Goal: Information Seeking & Learning: Find specific page/section

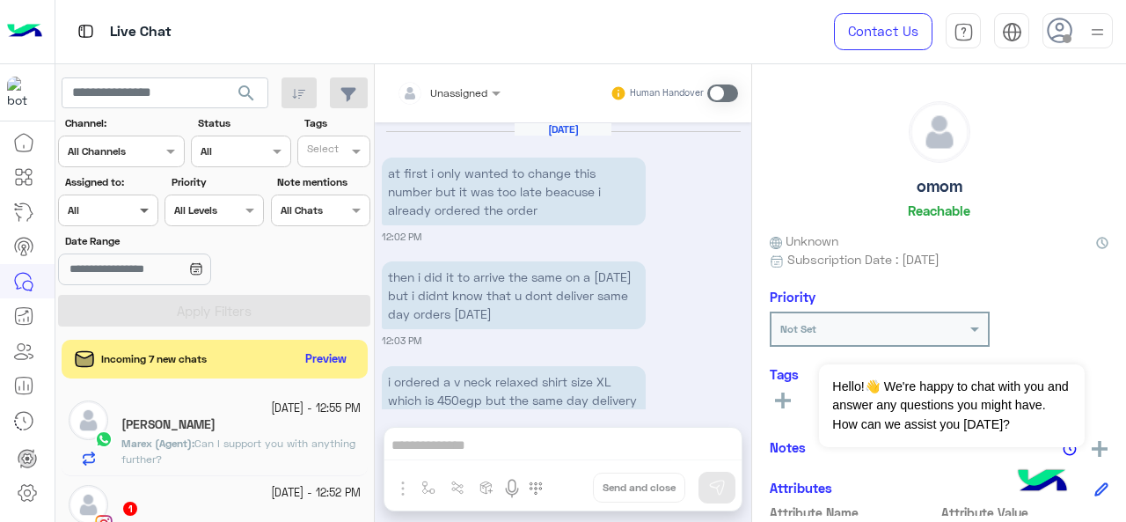
scroll to position [1666, 0]
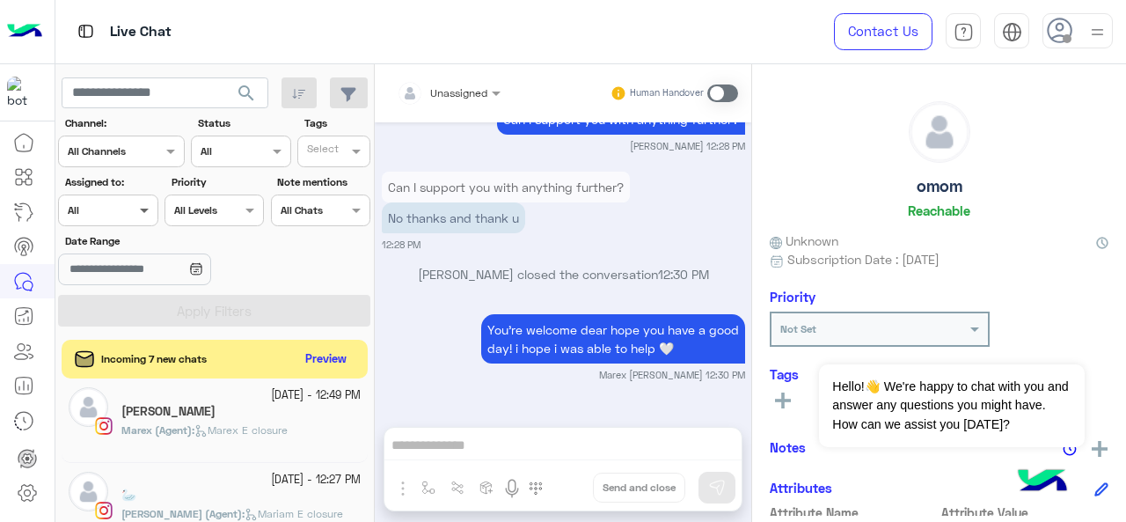
click at [143, 210] on span at bounding box center [147, 210] width 22 height 18
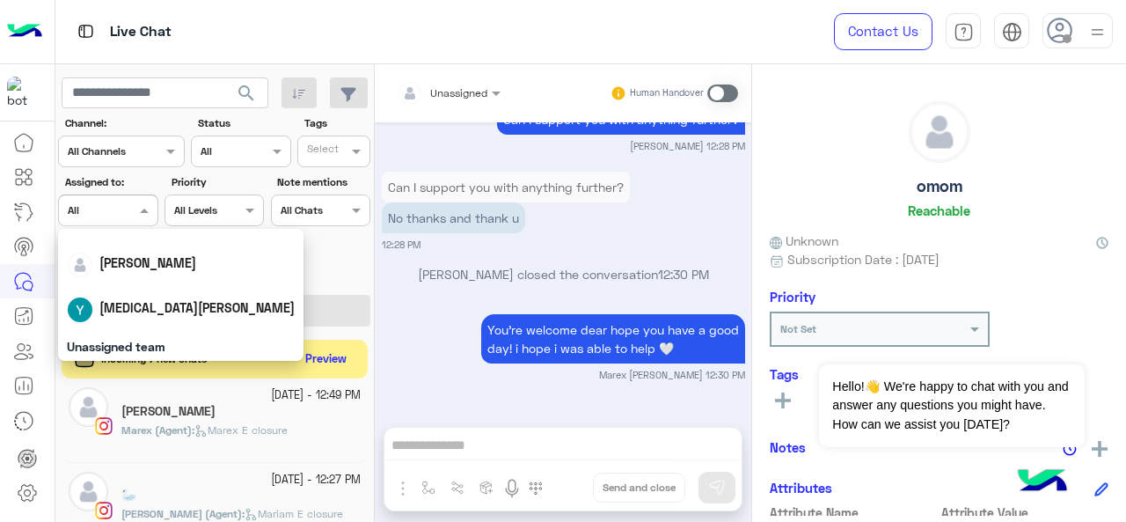
scroll to position [264, 0]
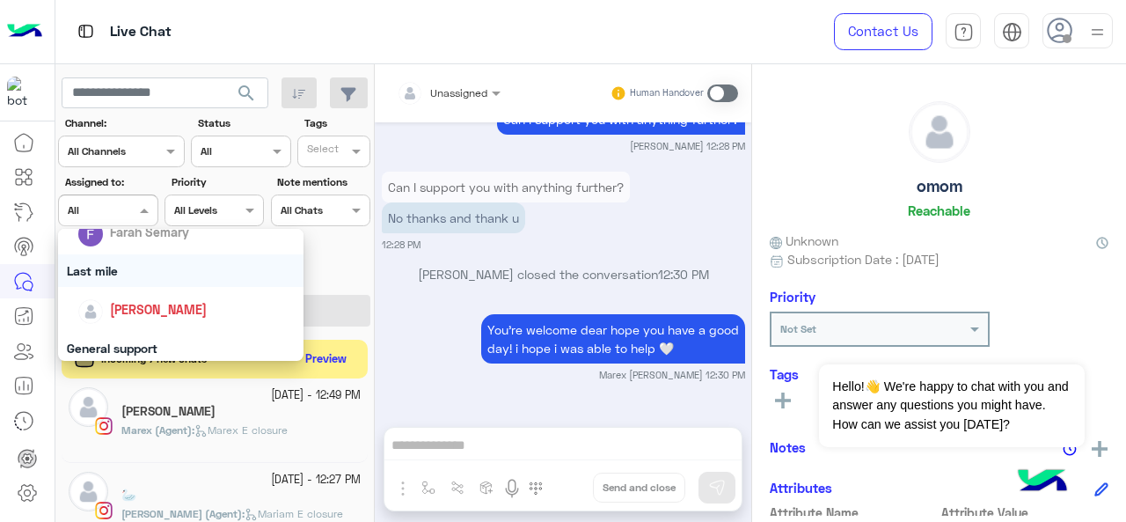
drag, startPoint x: 136, startPoint y: 268, endPoint x: 138, endPoint y: 288, distance: 19.4
click at [134, 270] on div "Last mile" at bounding box center [181, 270] width 246 height 33
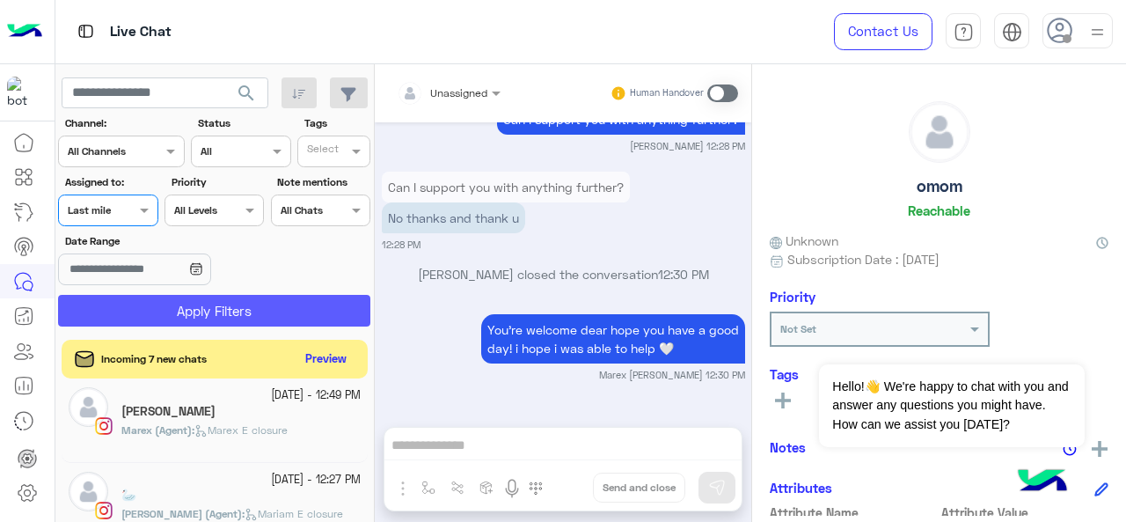
click at [148, 319] on button "Apply Filters" at bounding box center [214, 311] width 312 height 32
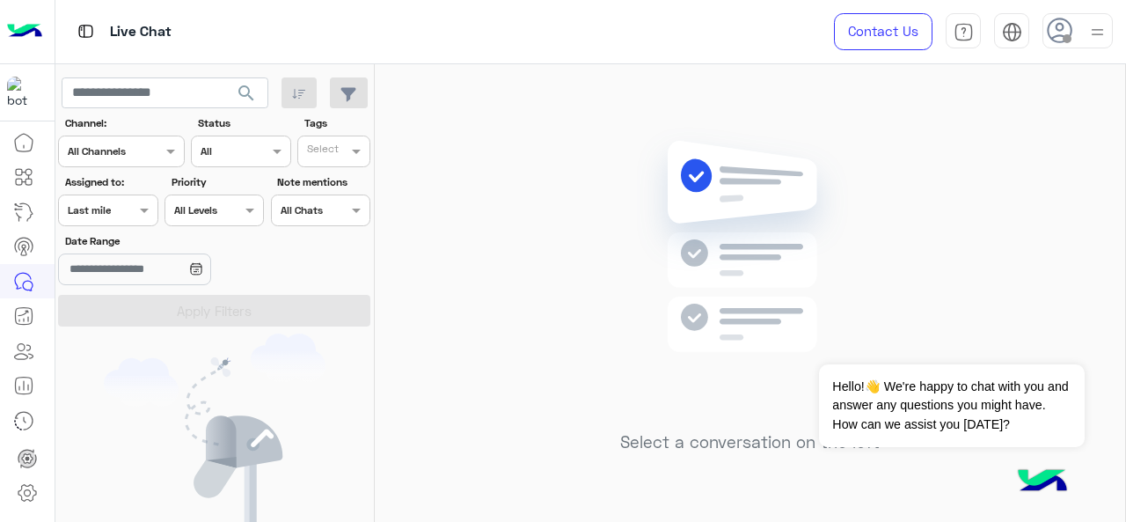
click at [139, 212] on span at bounding box center [147, 210] width 22 height 18
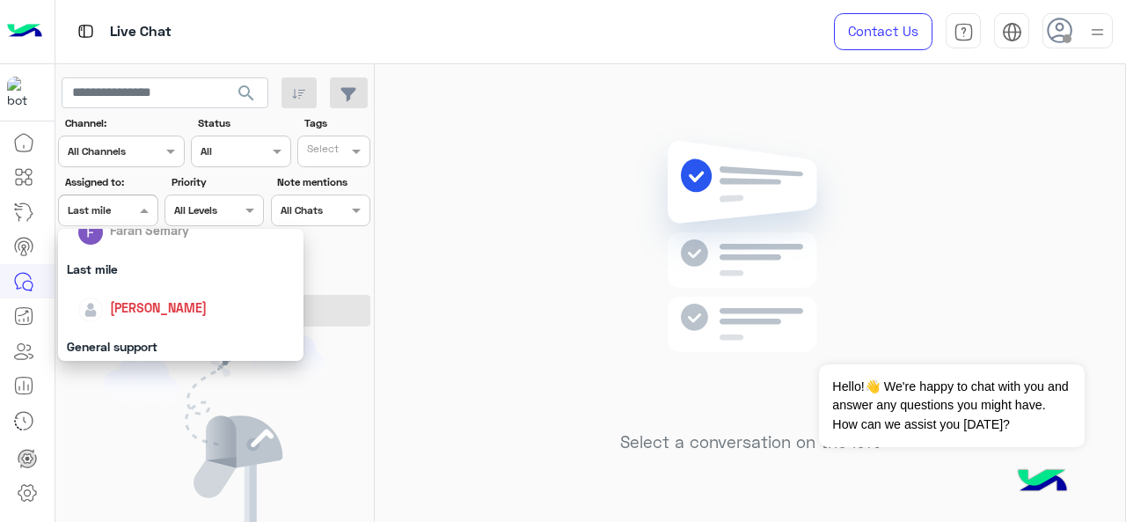
scroll to position [302, 0]
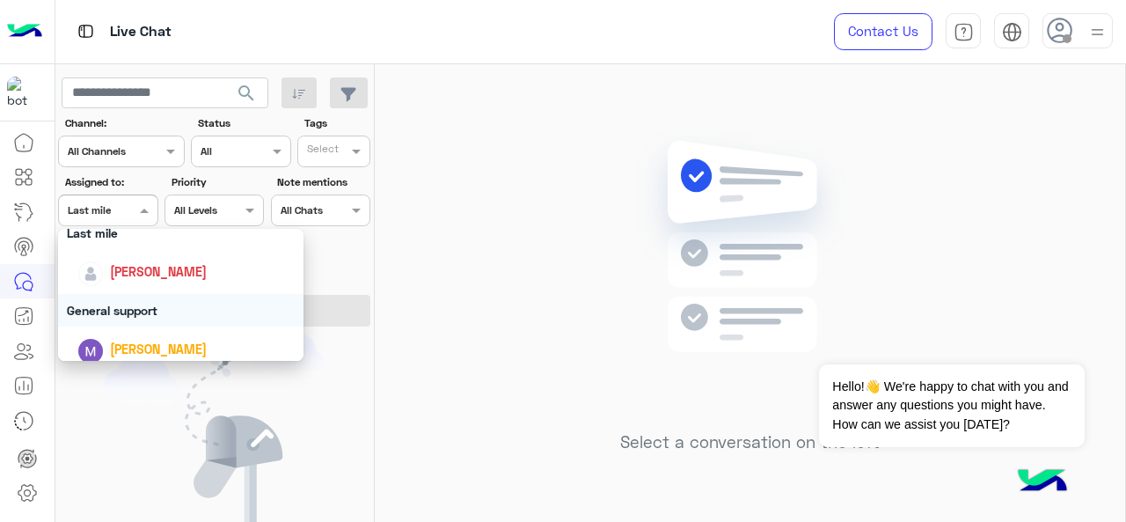
click at [134, 298] on div "General support" at bounding box center [181, 310] width 246 height 33
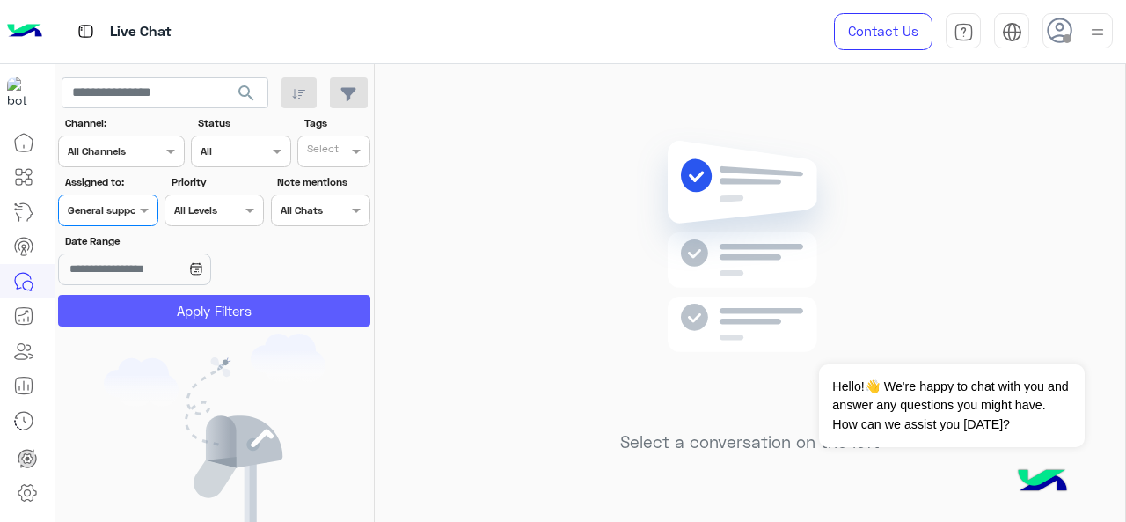
click at [149, 300] on button "Apply Filters" at bounding box center [214, 311] width 312 height 32
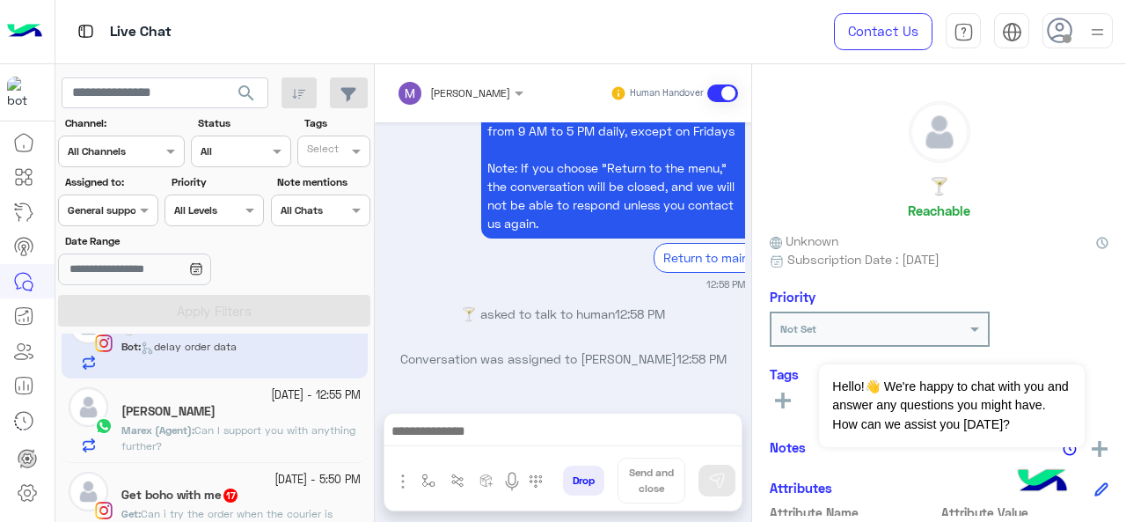
scroll to position [67, 0]
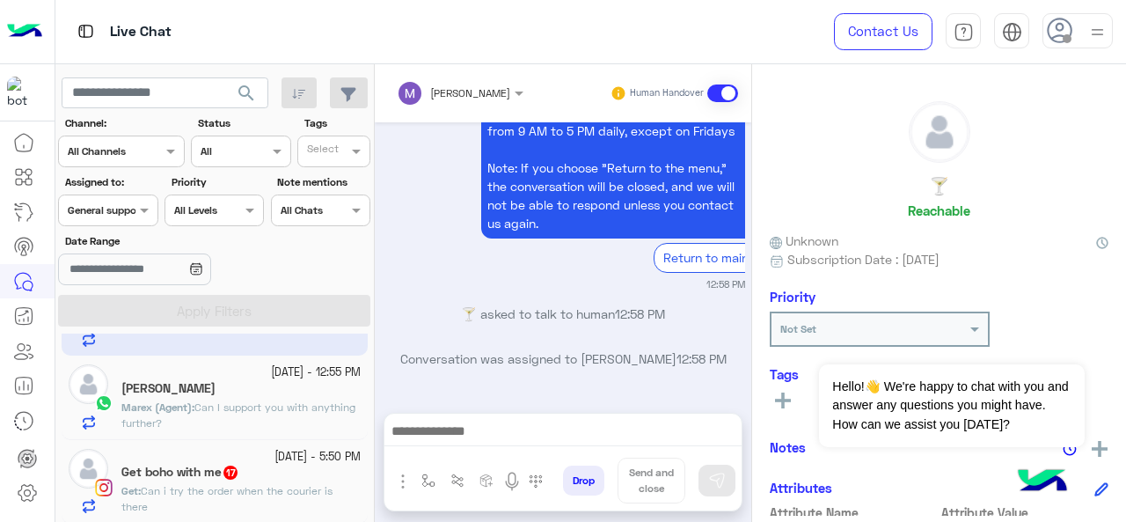
click at [127, 197] on div "Assigned on General support" at bounding box center [107, 210] width 99 height 32
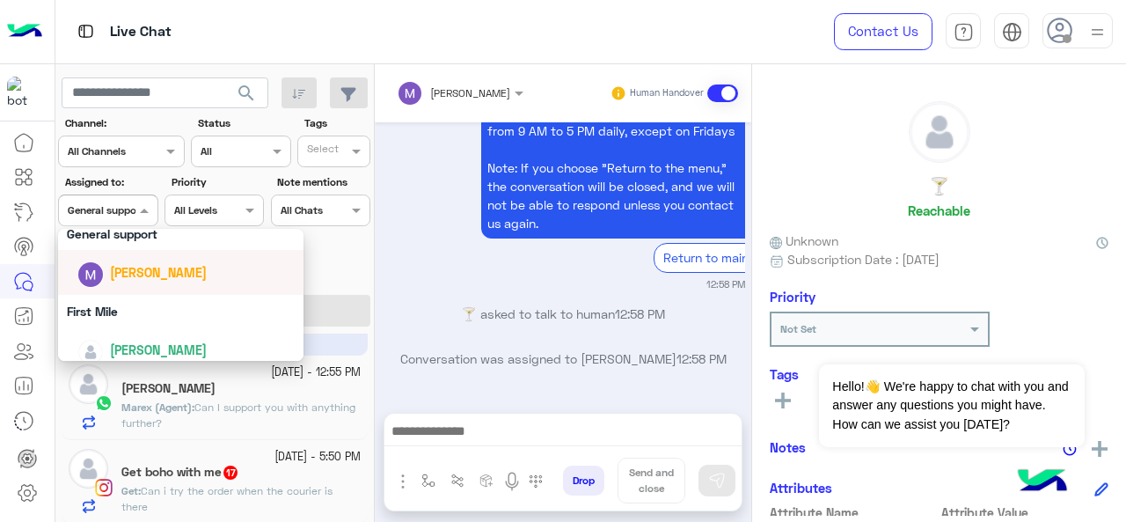
scroll to position [390, 0]
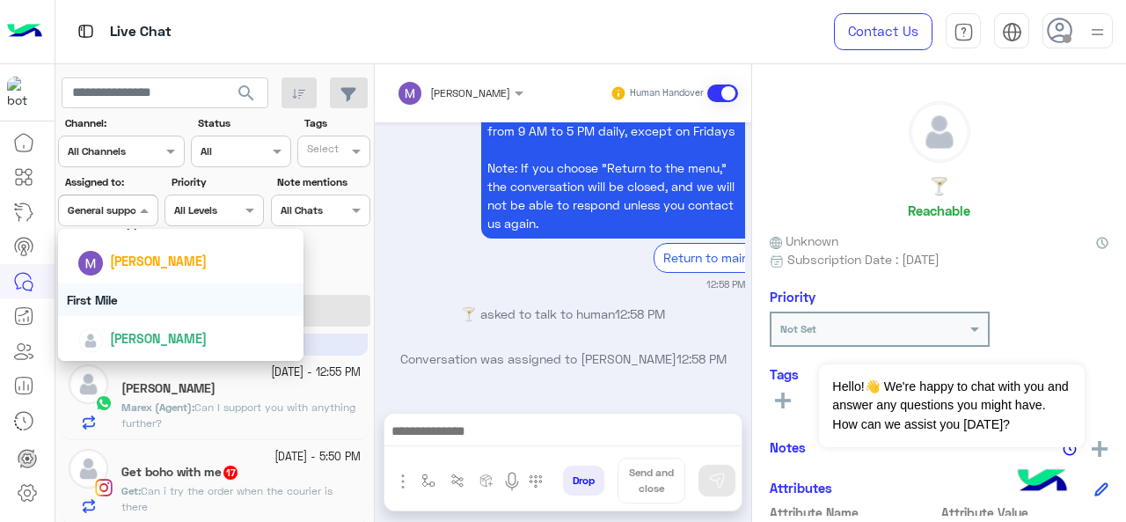
drag, startPoint x: 147, startPoint y: 293, endPoint x: 171, endPoint y: 305, distance: 26.8
click at [149, 295] on div "First Mile" at bounding box center [181, 299] width 246 height 33
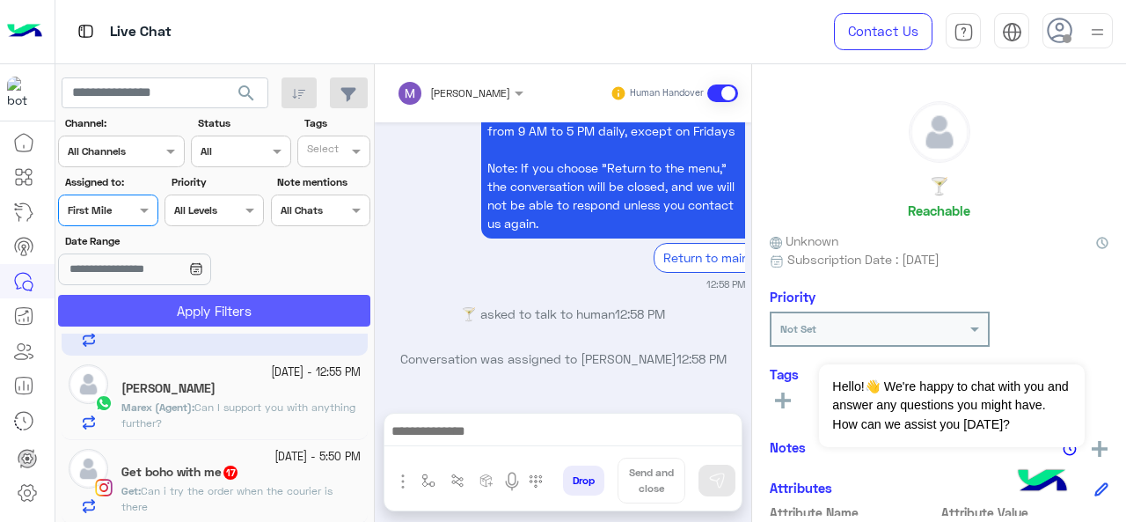
click at [185, 312] on button "Apply Filters" at bounding box center [214, 311] width 312 height 32
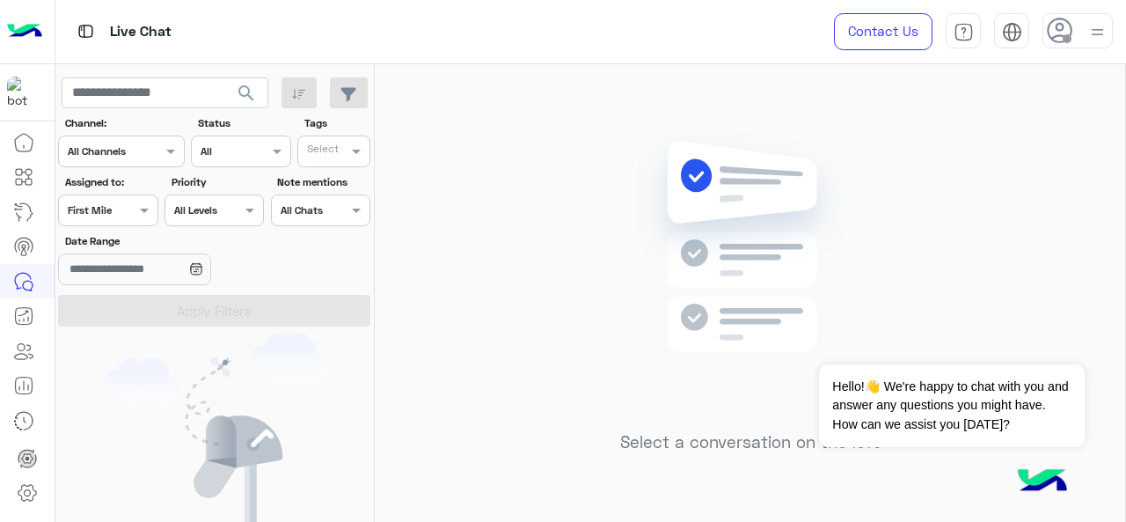
click at [131, 202] on div at bounding box center [108, 208] width 98 height 17
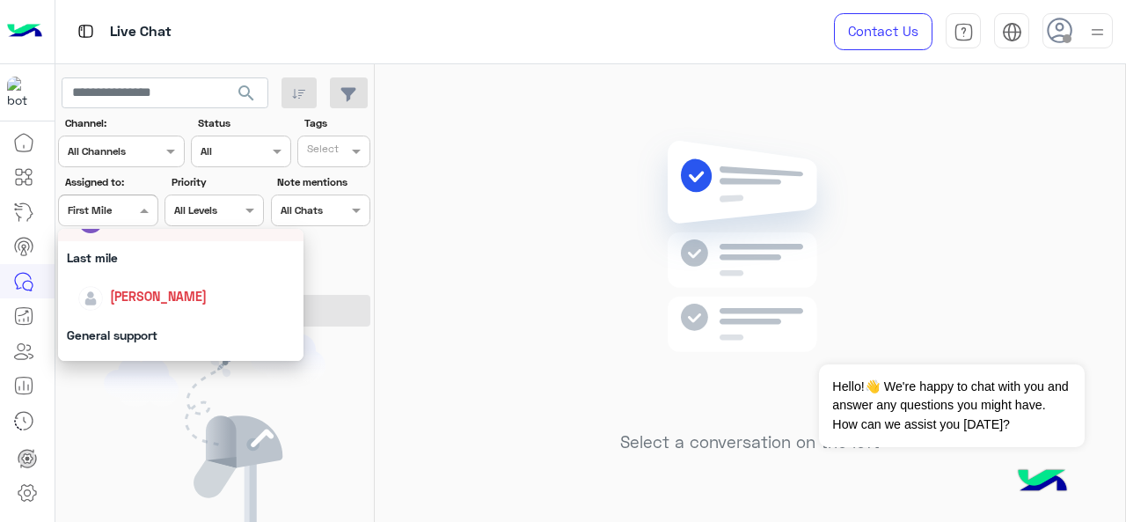
scroll to position [390, 0]
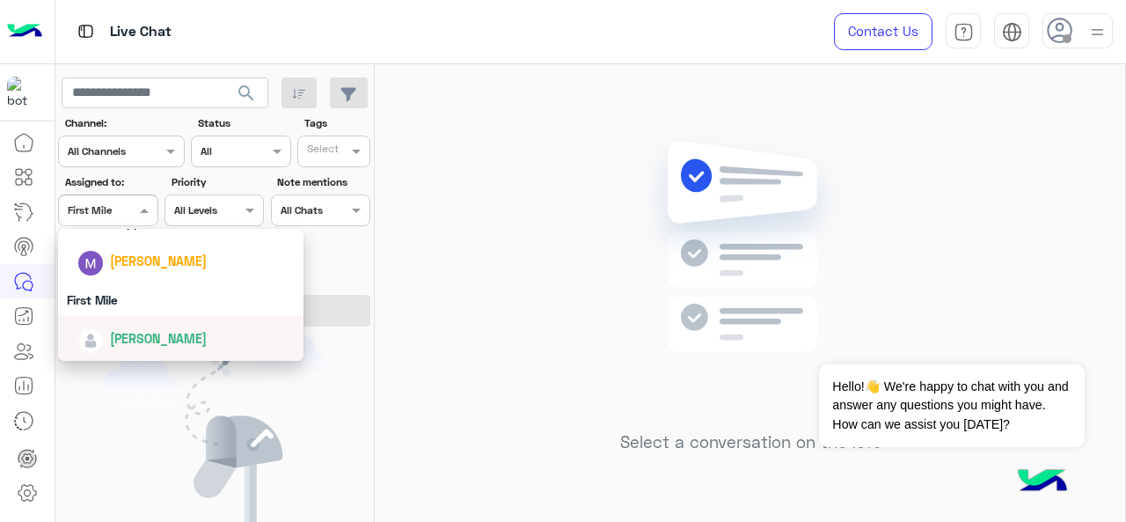
click at [136, 344] on span "[PERSON_NAME]" at bounding box center [158, 338] width 97 height 15
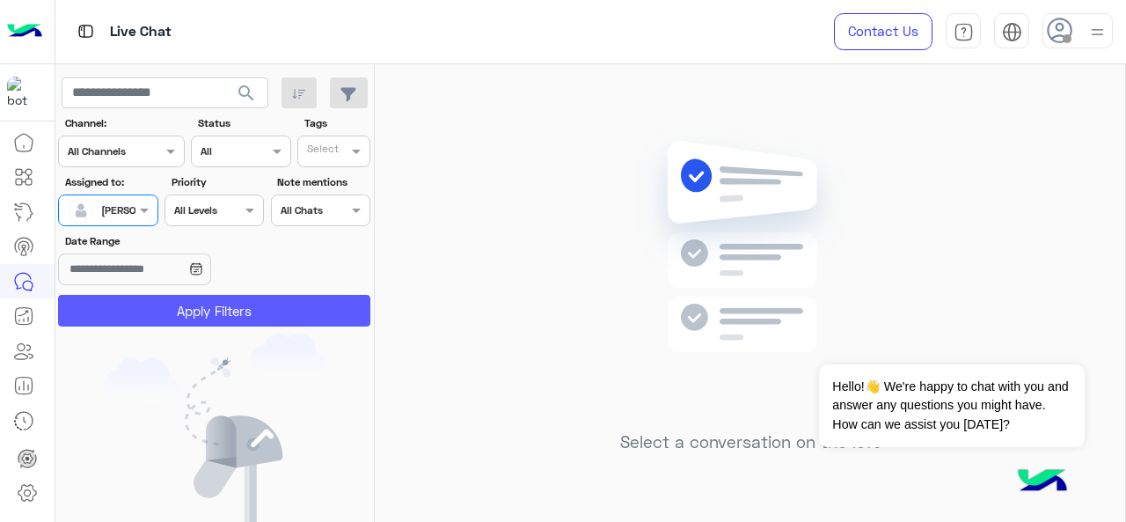
click at [157, 305] on button "Apply Filters" at bounding box center [214, 311] width 312 height 32
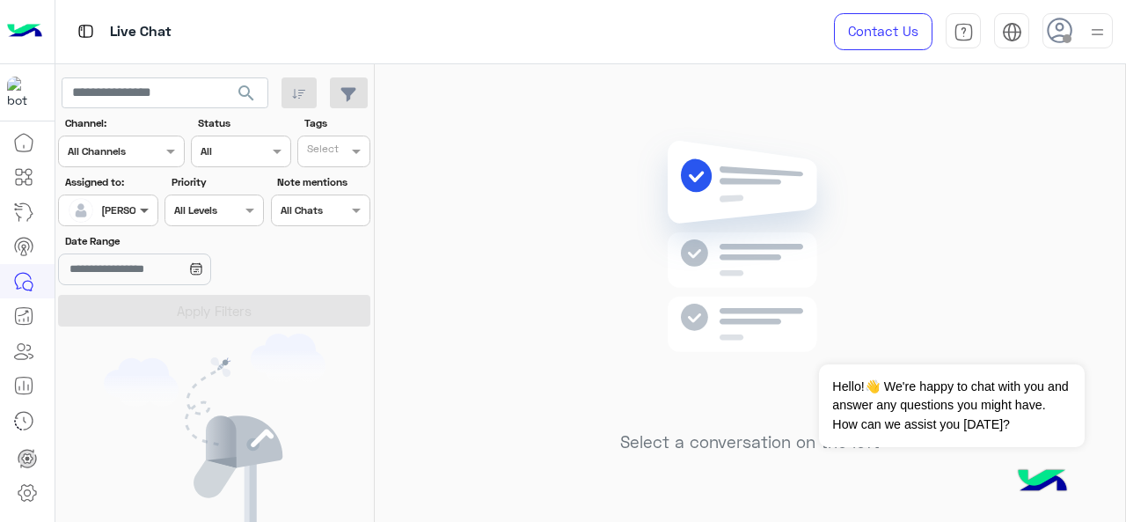
click at [138, 209] on span at bounding box center [147, 210] width 22 height 18
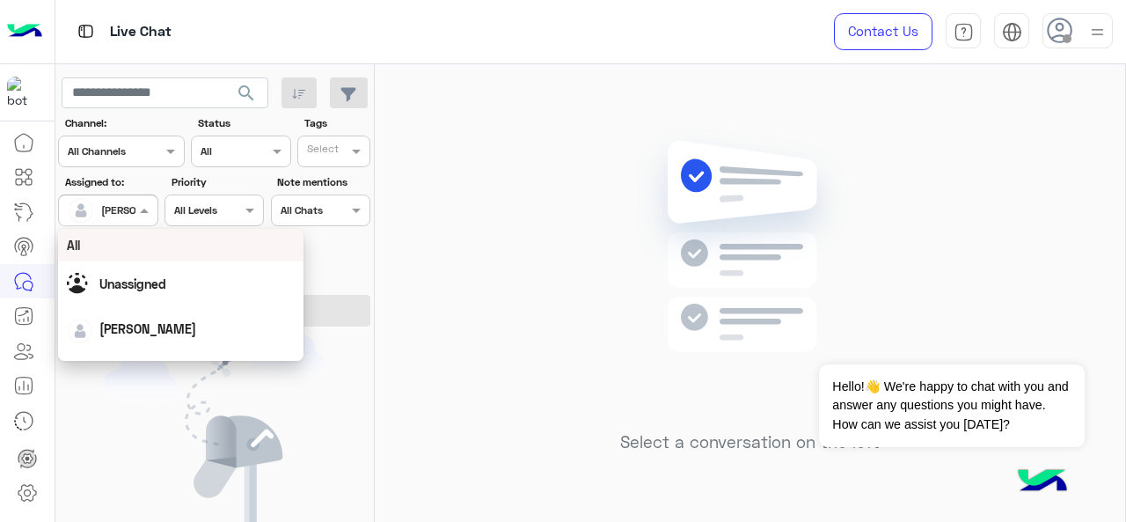
click at [123, 251] on div "All" at bounding box center [181, 245] width 229 height 18
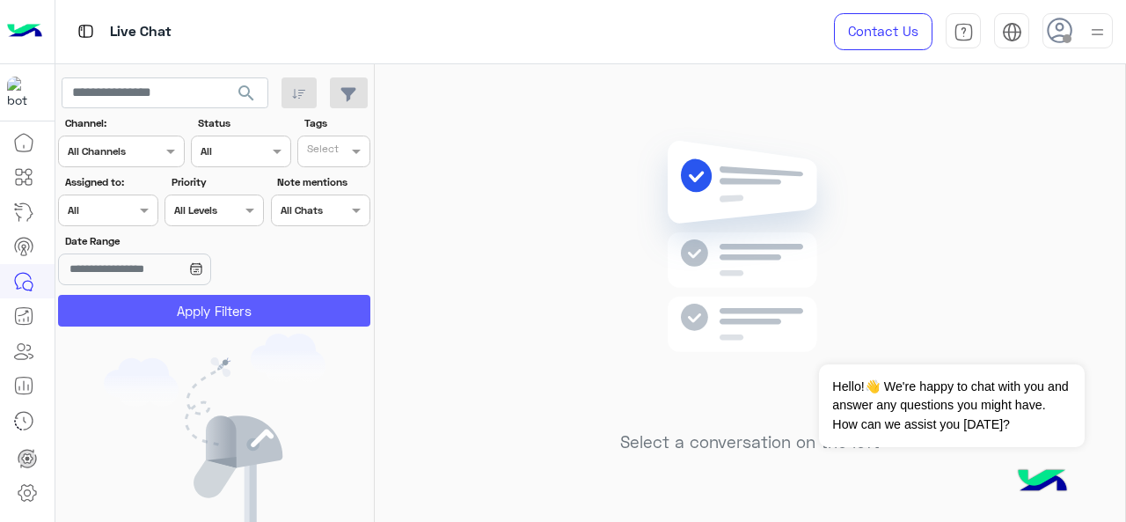
click at [171, 298] on button "Apply Filters" at bounding box center [214, 311] width 312 height 32
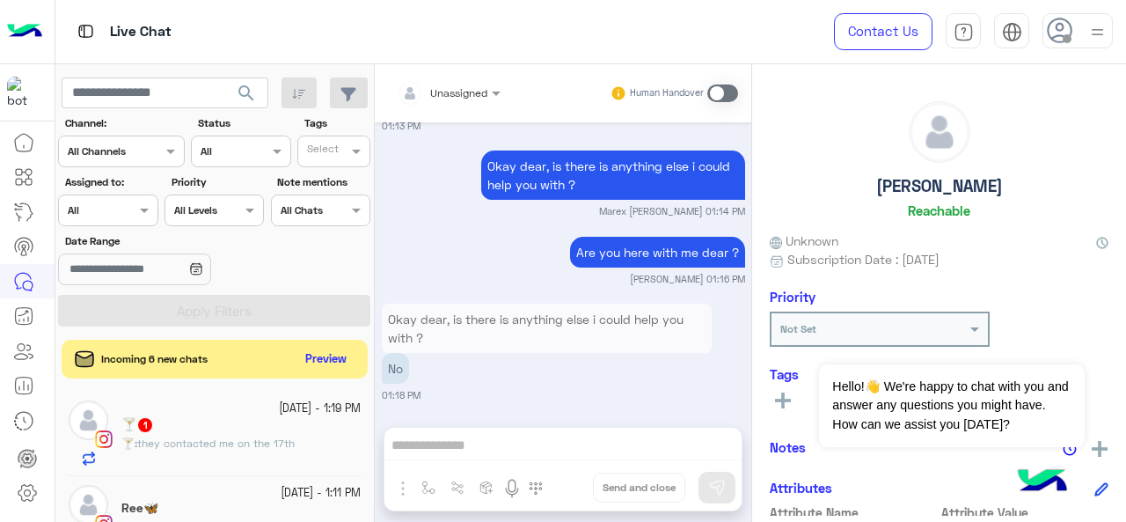
scroll to position [1612, 0]
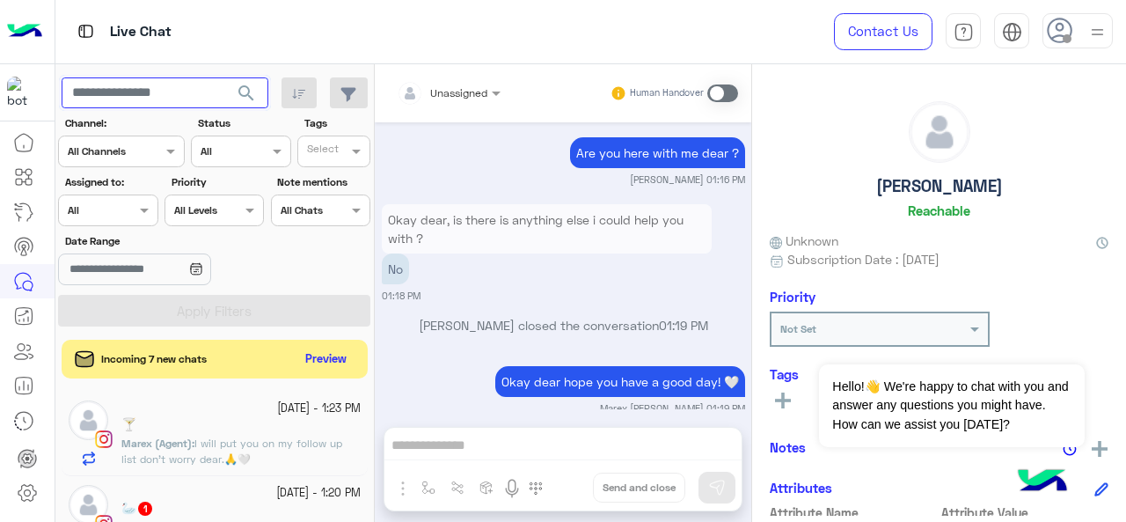
click at [190, 92] on input "text" at bounding box center [165, 93] width 207 height 32
paste input "**********"
click at [255, 88] on span "search" at bounding box center [246, 93] width 21 height 21
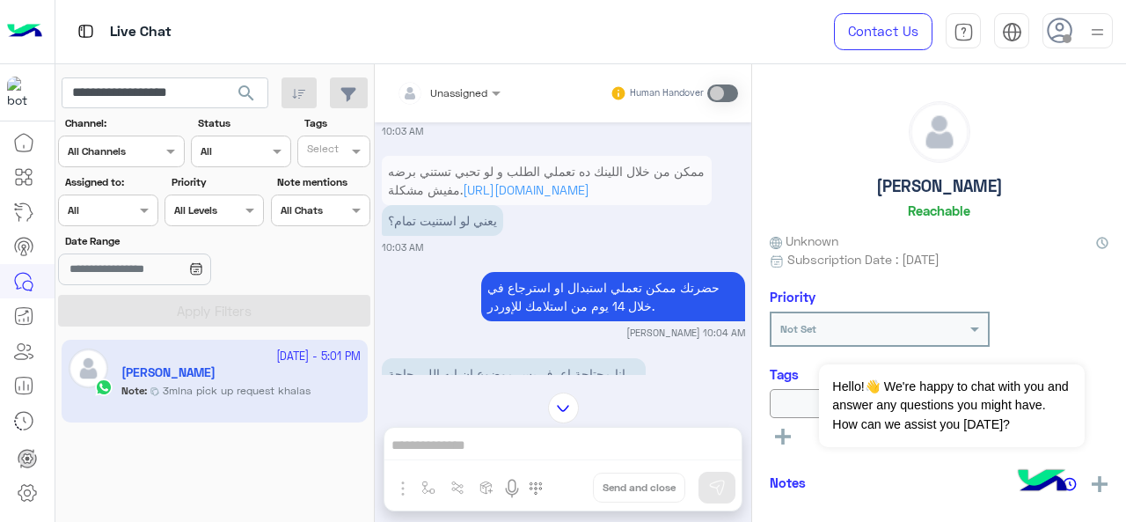
scroll to position [3853, 0]
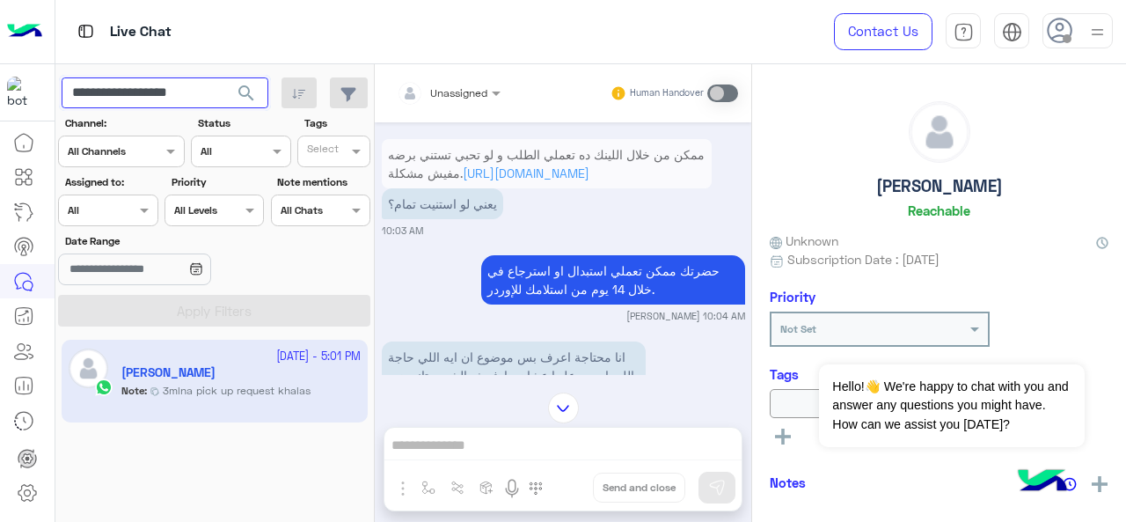
click at [161, 91] on input "**********" at bounding box center [165, 93] width 207 height 32
paste input "text"
click at [242, 101] on span "search" at bounding box center [246, 93] width 21 height 21
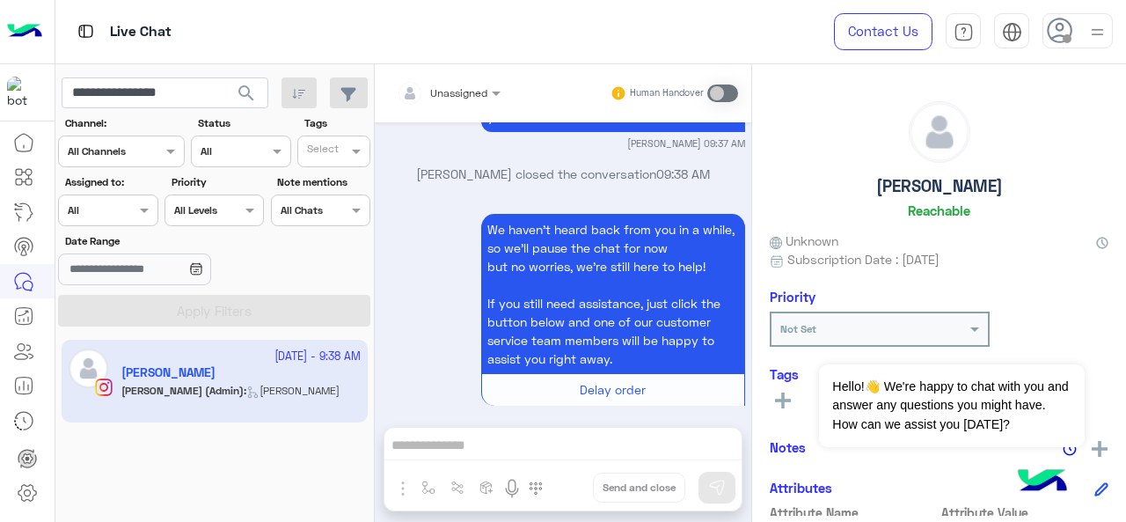
scroll to position [858, 0]
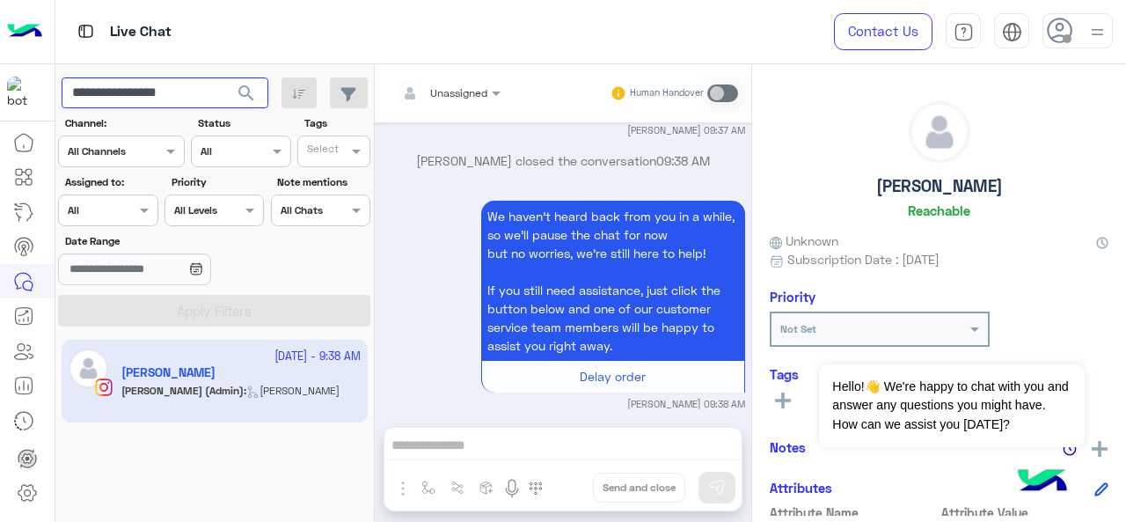
click at [174, 97] on input "**********" at bounding box center [165, 93] width 207 height 32
paste input "text"
click at [254, 90] on span "search" at bounding box center [246, 93] width 21 height 21
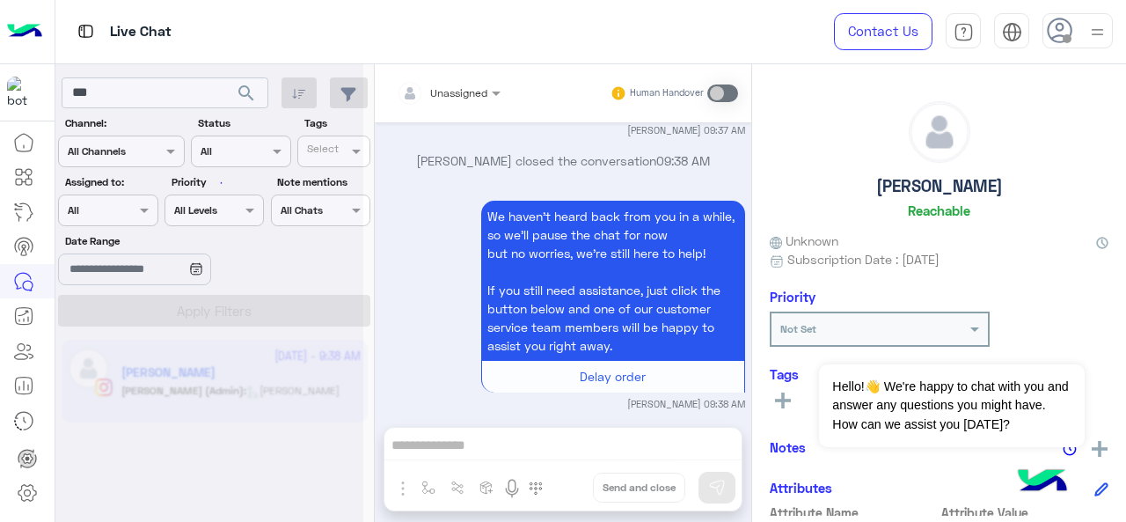
click at [170, 86] on div at bounding box center [209, 268] width 308 height 522
click at [99, 101] on div at bounding box center [209, 268] width 308 height 522
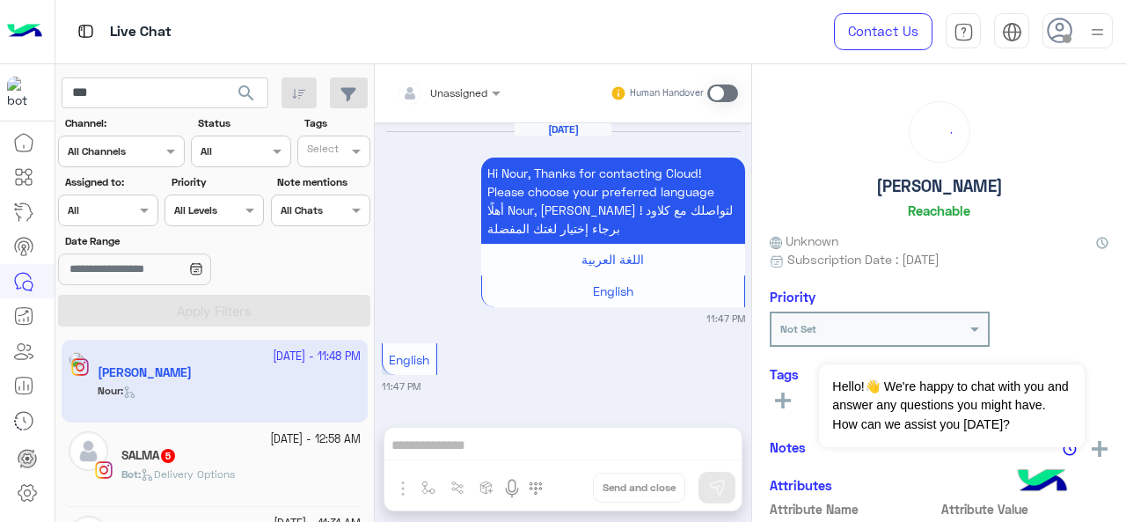
scroll to position [1160, 0]
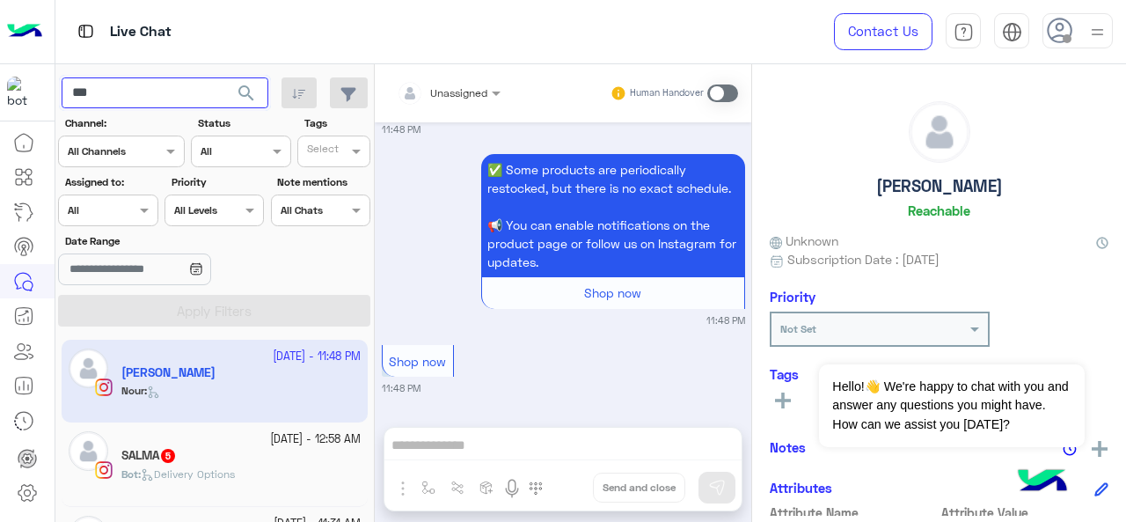
click at [192, 92] on input "***" at bounding box center [165, 93] width 207 height 32
paste input "**********"
click at [246, 94] on span "search" at bounding box center [246, 93] width 21 height 21
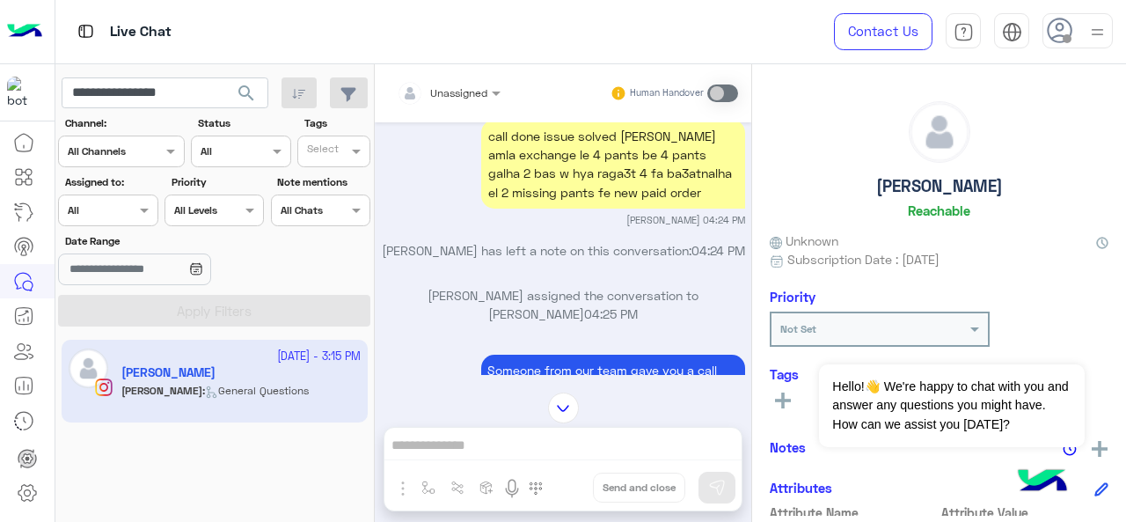
scroll to position [796, 0]
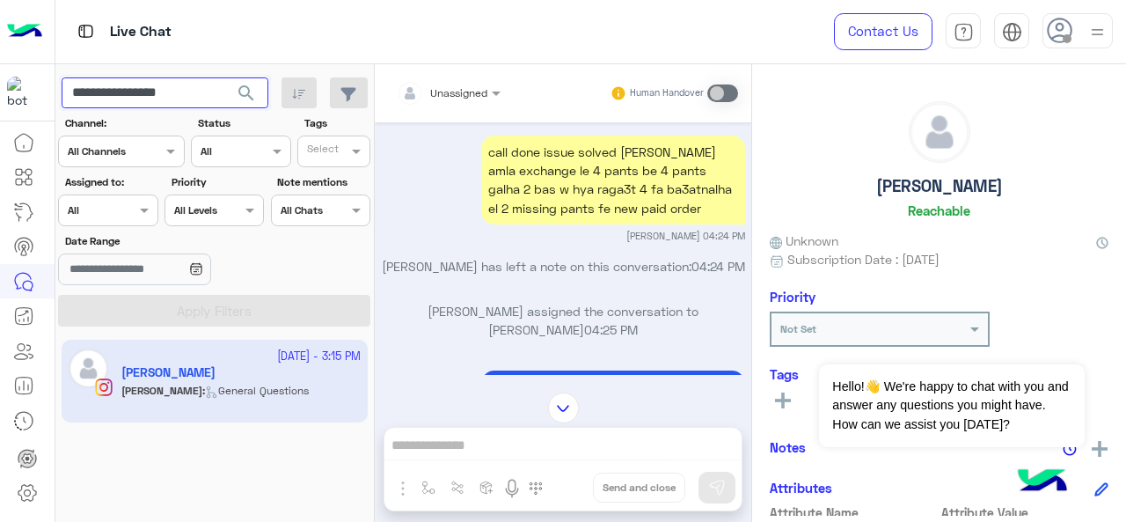
click at [185, 92] on input "**********" at bounding box center [165, 93] width 207 height 32
paste input "text"
click at [245, 84] on span "search" at bounding box center [246, 93] width 21 height 21
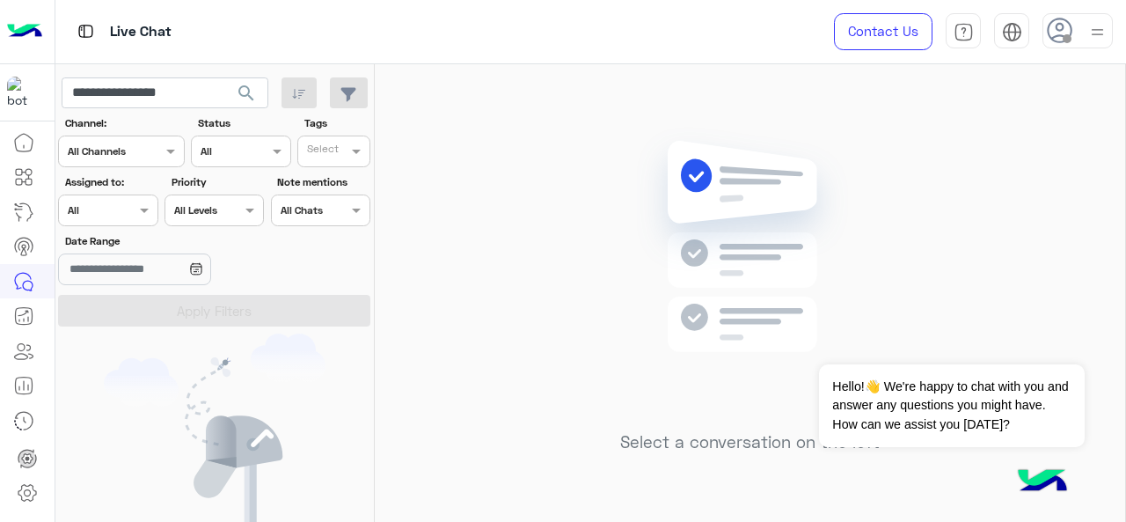
click at [247, 92] on span "search" at bounding box center [246, 93] width 21 height 21
click at [194, 92] on input "**********" at bounding box center [165, 93] width 207 height 32
paste input "**"
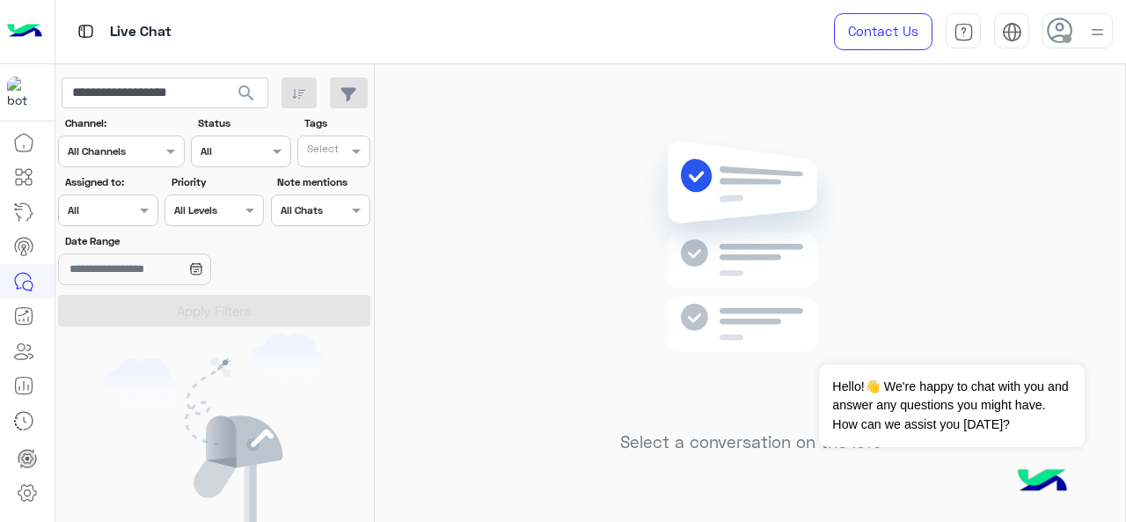
click at [239, 89] on span "search" at bounding box center [246, 93] width 21 height 21
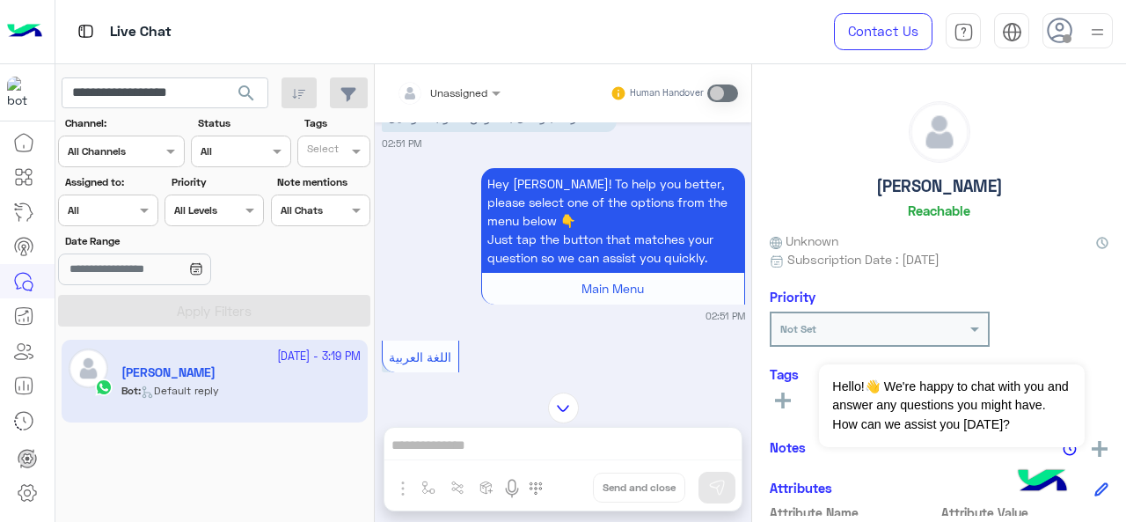
scroll to position [352, 0]
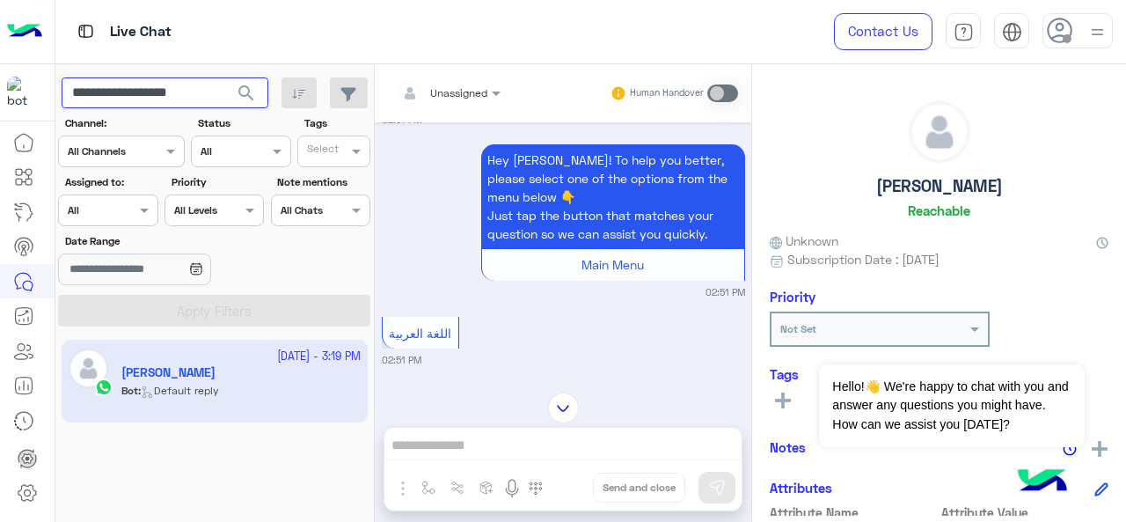
click at [195, 81] on input "**********" at bounding box center [165, 93] width 207 height 32
paste input "text"
click at [250, 95] on span "search" at bounding box center [246, 93] width 21 height 21
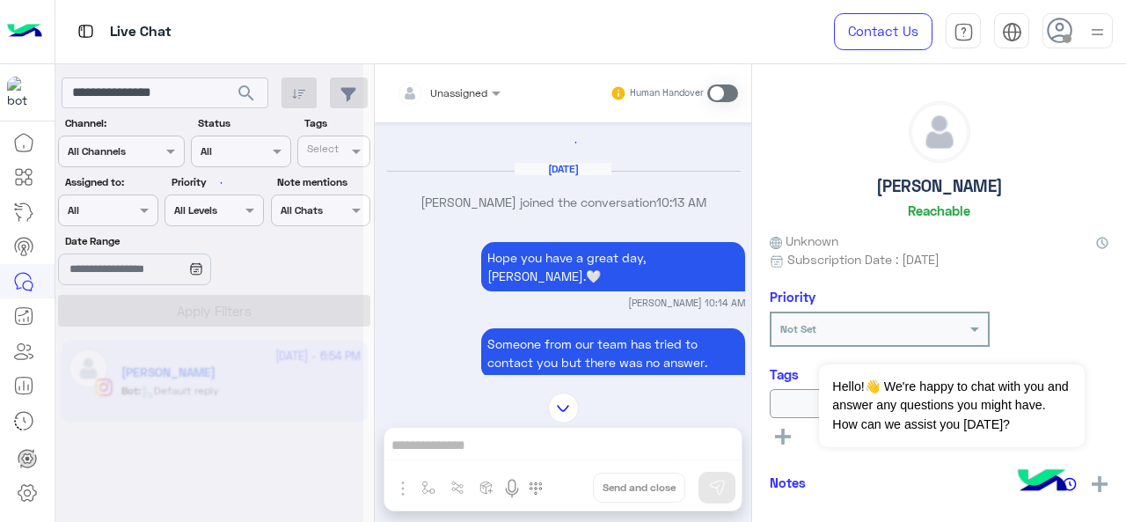
scroll to position [624, 0]
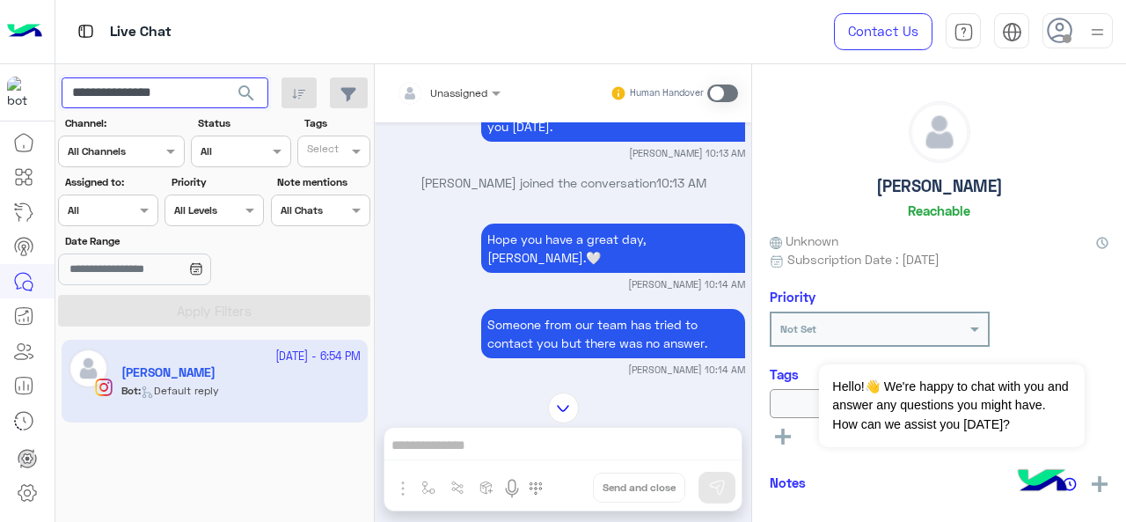
click at [188, 90] on input "**********" at bounding box center [165, 93] width 207 height 32
paste input "text"
click at [250, 91] on span "search" at bounding box center [246, 93] width 21 height 21
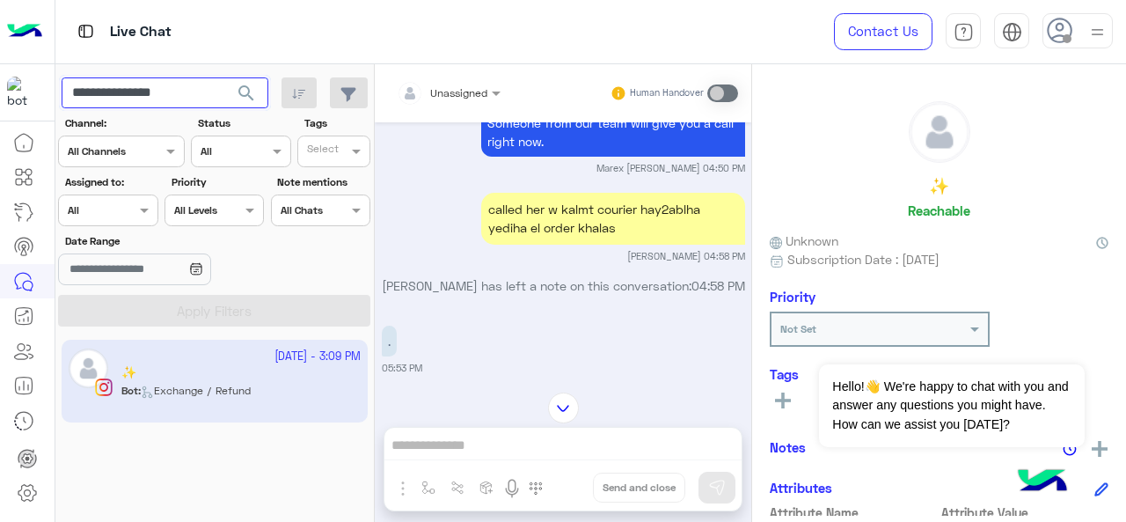
click at [183, 91] on input "**********" at bounding box center [165, 93] width 207 height 32
paste input "*"
click at [239, 92] on span "search" at bounding box center [246, 93] width 21 height 21
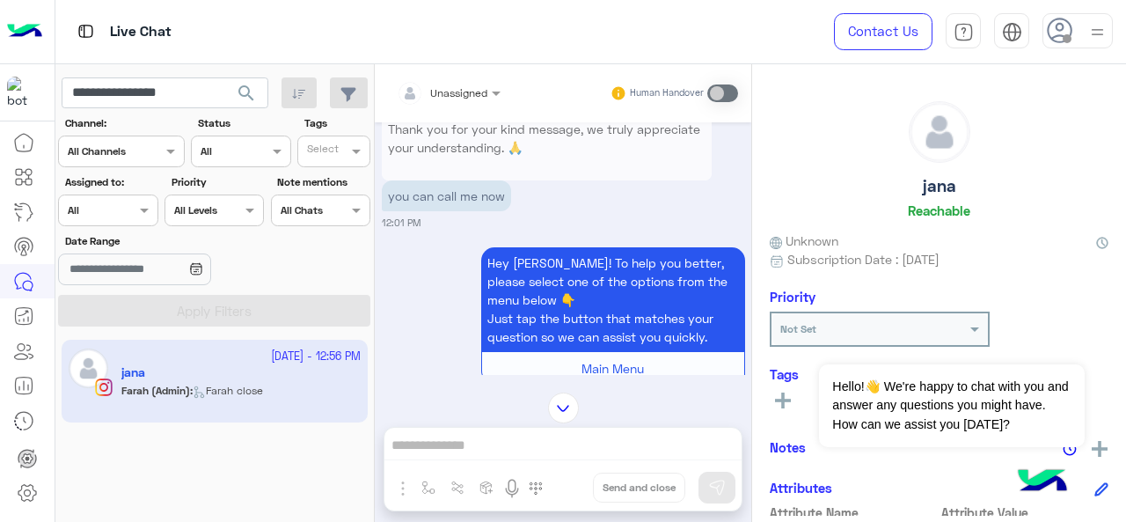
scroll to position [2843, 0]
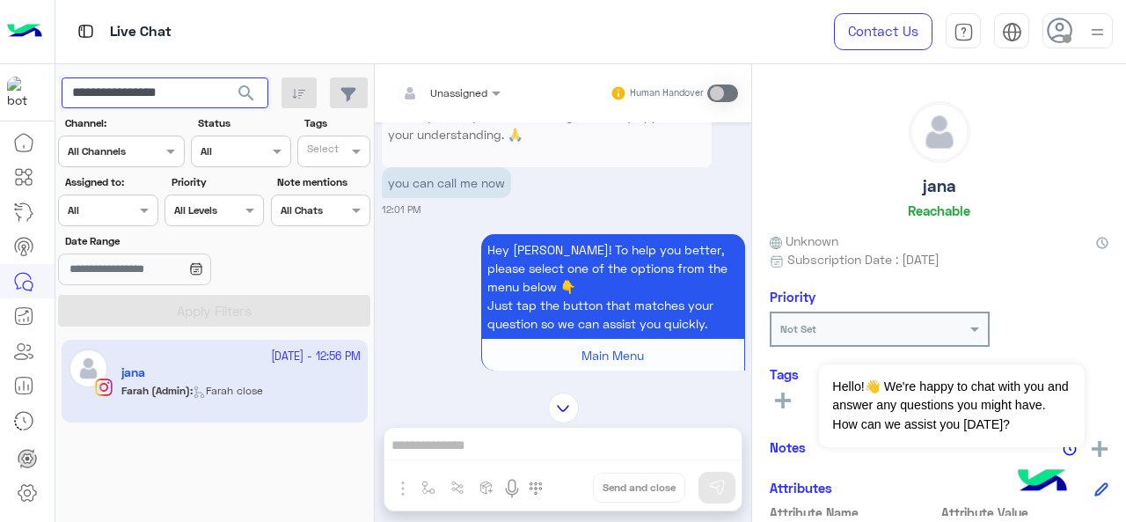
click at [140, 84] on input "**********" at bounding box center [165, 93] width 207 height 32
paste input "text"
click at [248, 91] on span "search" at bounding box center [246, 93] width 21 height 21
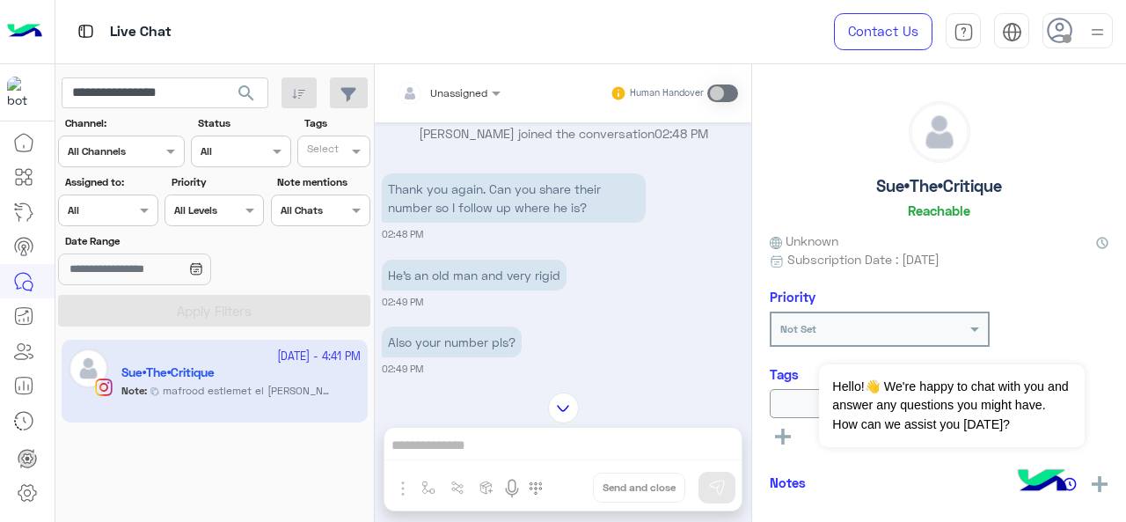
scroll to position [518, 0]
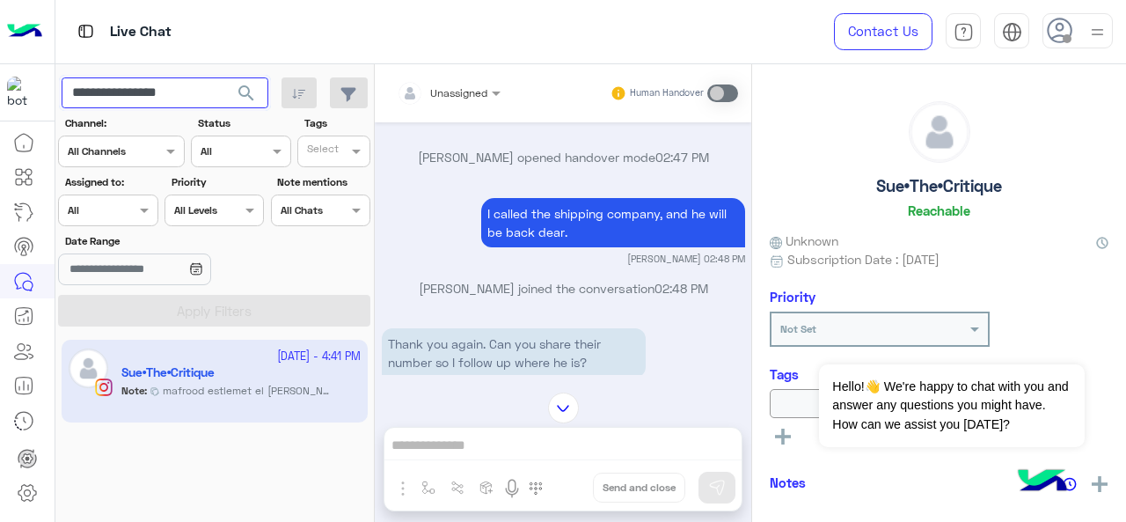
click at [195, 82] on input "**********" at bounding box center [165, 93] width 207 height 32
paste input "text"
click at [241, 92] on span "search" at bounding box center [246, 93] width 21 height 21
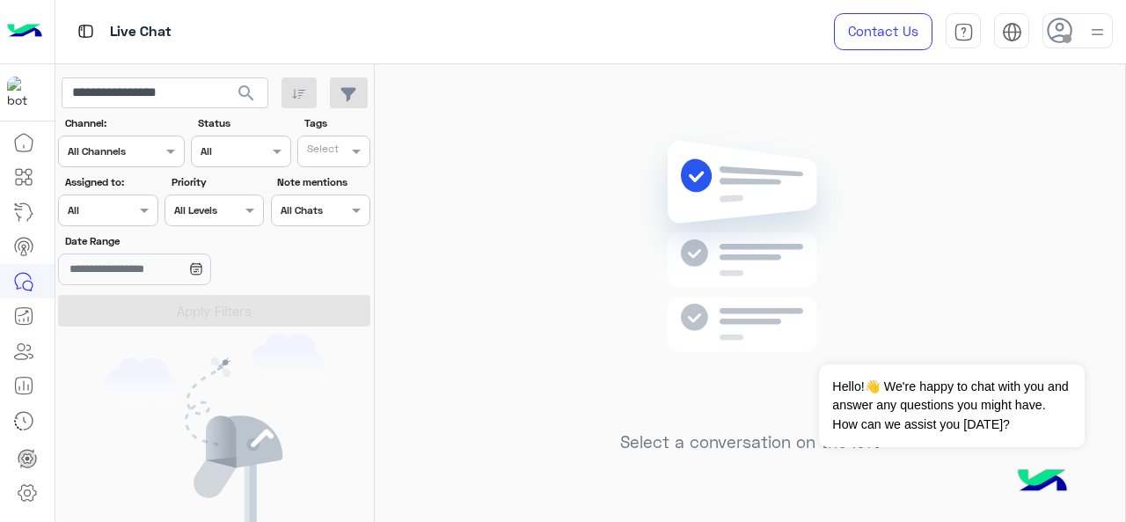
click at [241, 96] on span "search" at bounding box center [246, 93] width 21 height 21
click at [241, 96] on div at bounding box center [209, 268] width 308 height 522
click at [176, 96] on input "**********" at bounding box center [165, 93] width 207 height 32
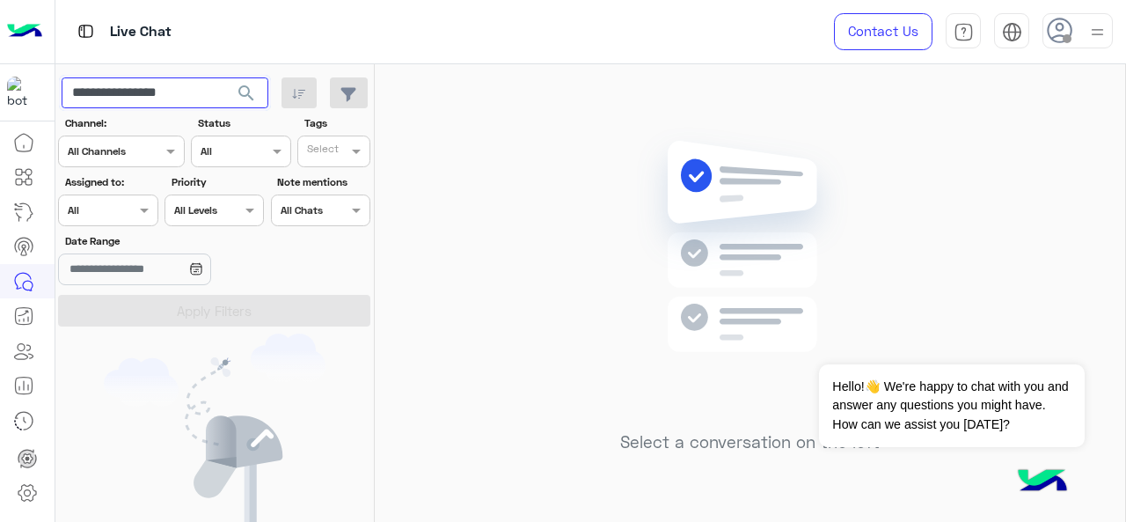
paste input "text"
click at [245, 80] on button "search" at bounding box center [246, 96] width 43 height 38
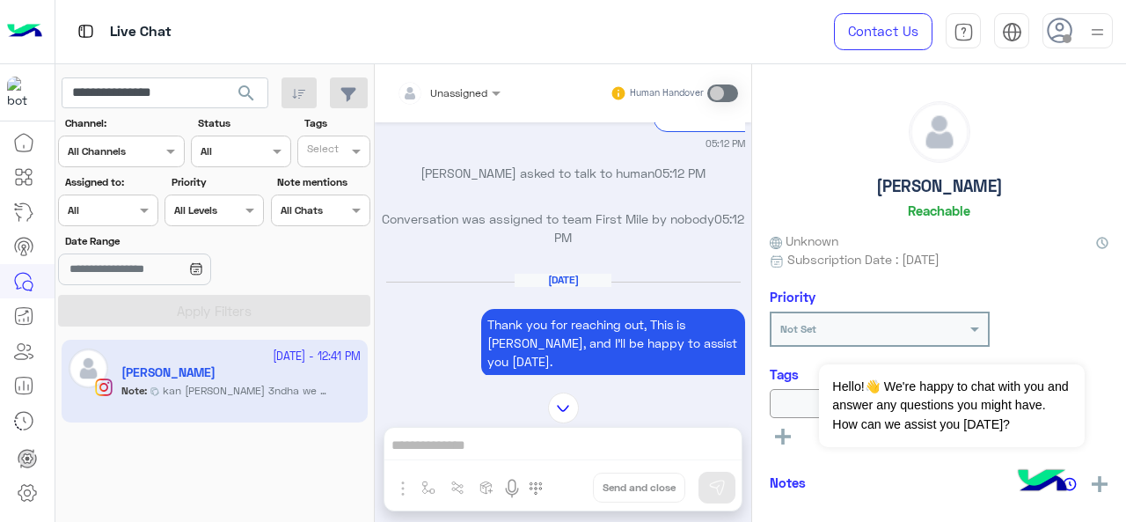
scroll to position [1067, 0]
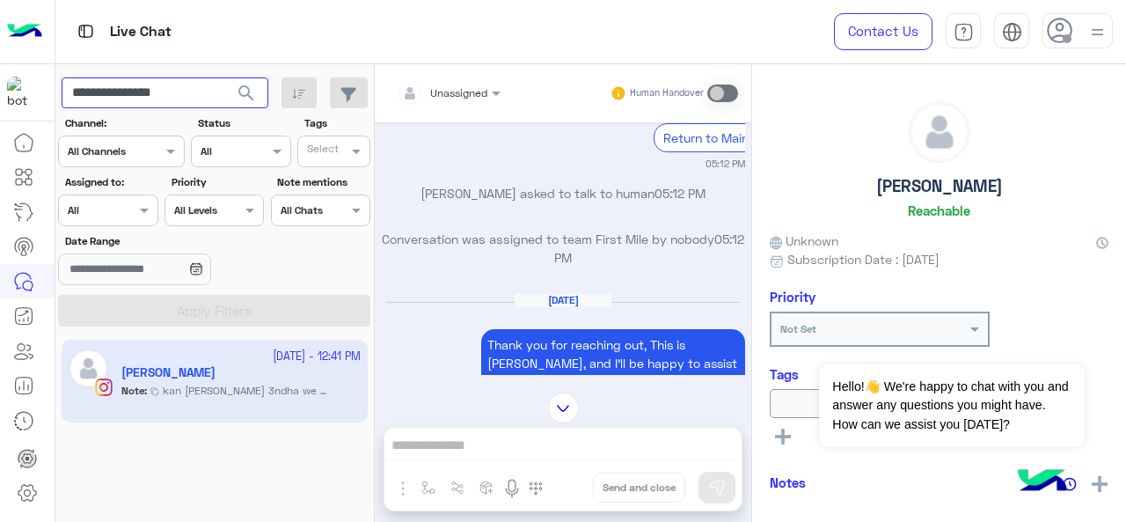
click at [183, 91] on input "**********" at bounding box center [165, 93] width 207 height 32
paste input "*"
click at [259, 94] on button "search" at bounding box center [246, 96] width 43 height 38
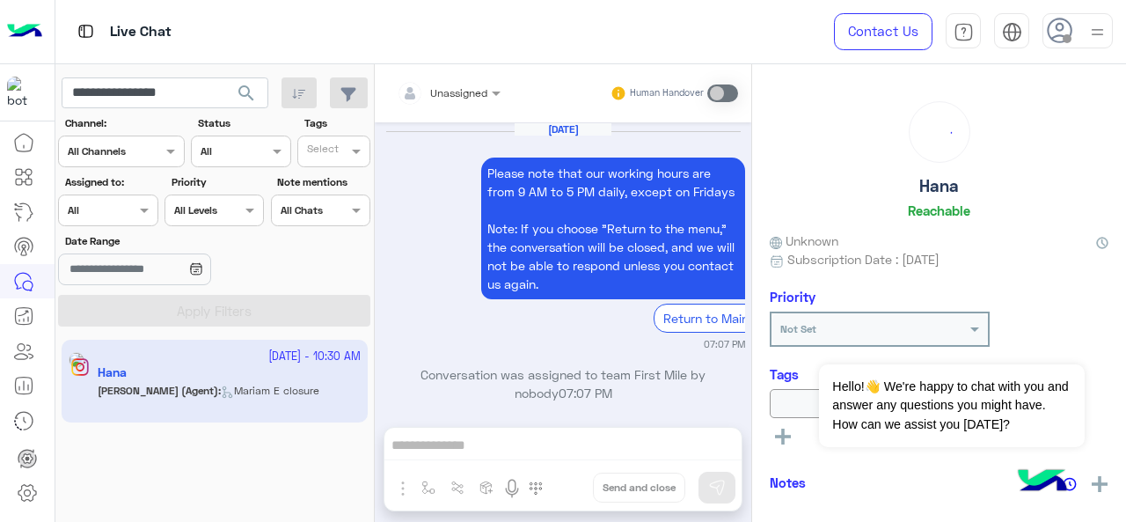
scroll to position [935, 0]
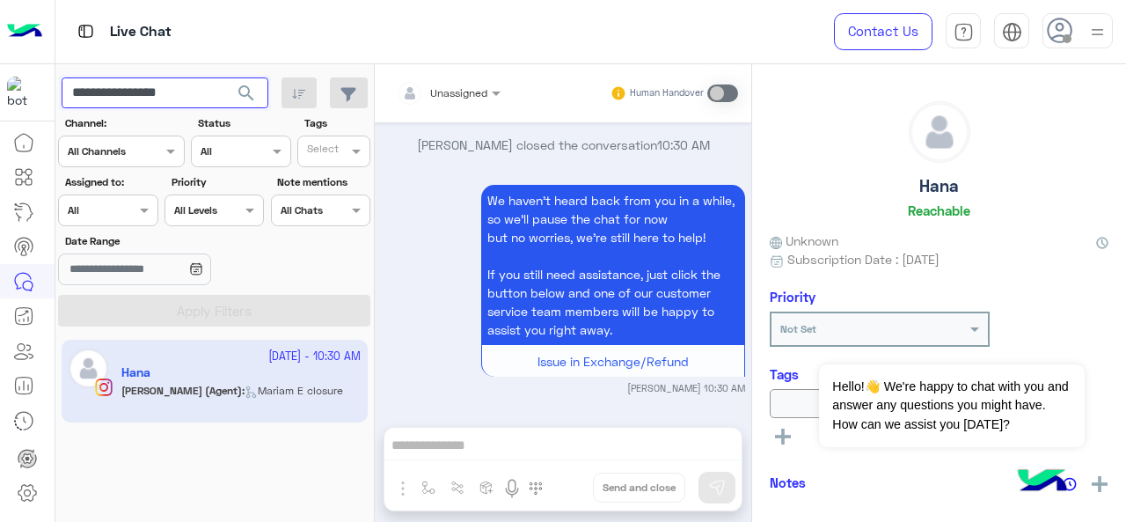
click at [212, 98] on input "**********" at bounding box center [165, 93] width 207 height 32
paste input "text"
click at [250, 98] on span "search" at bounding box center [246, 93] width 21 height 21
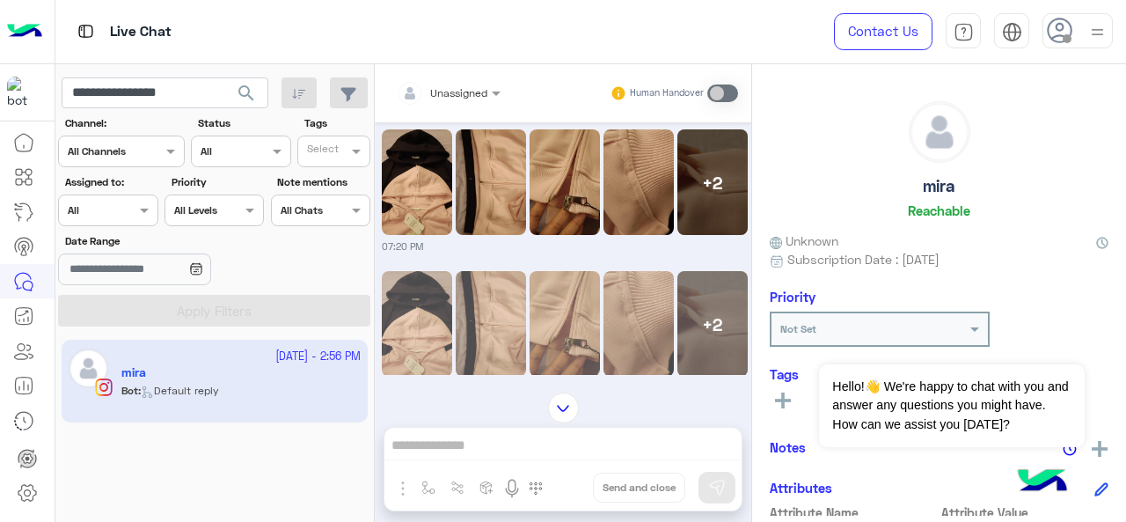
scroll to position [682, 0]
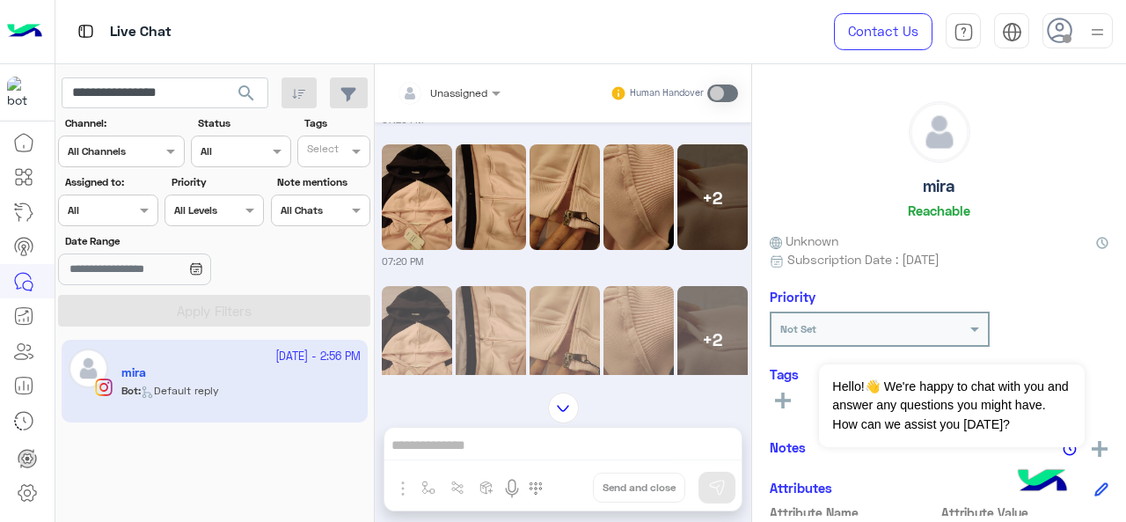
click at [433, 212] on img at bounding box center [417, 197] width 70 height 106
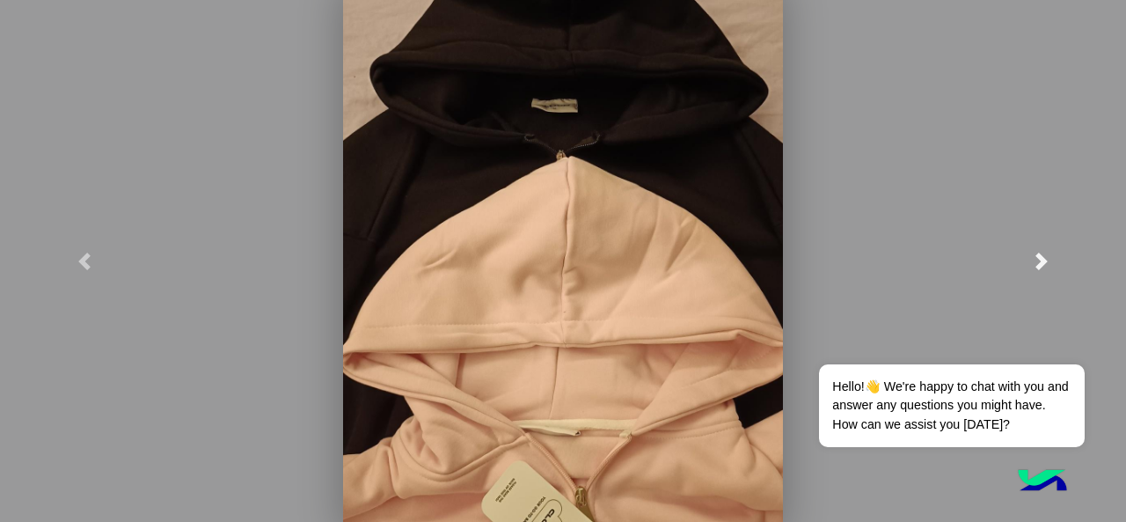
click at [1042, 270] on link at bounding box center [1041, 261] width 169 height 522
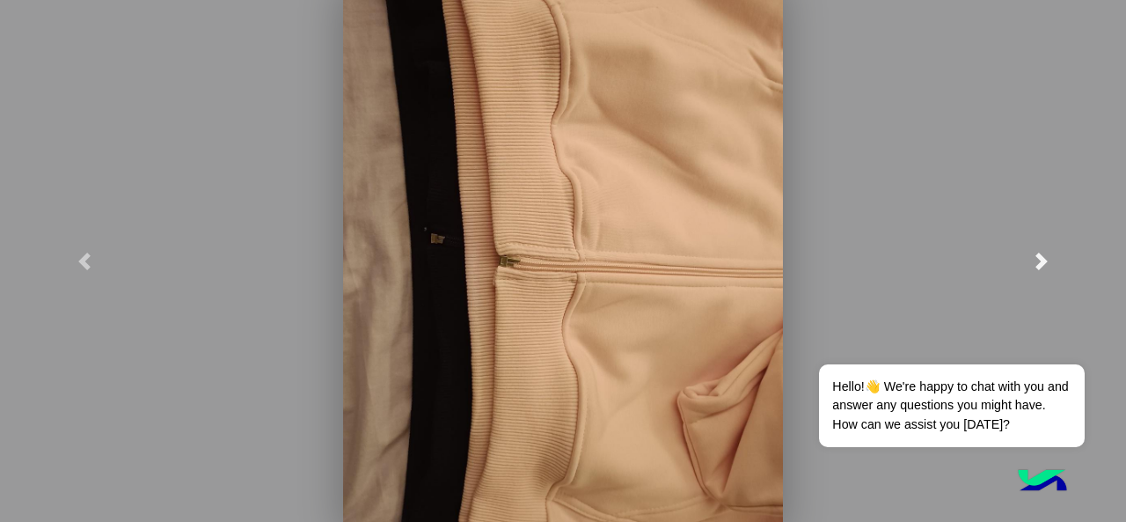
click at [1039, 271] on link at bounding box center [1041, 261] width 169 height 522
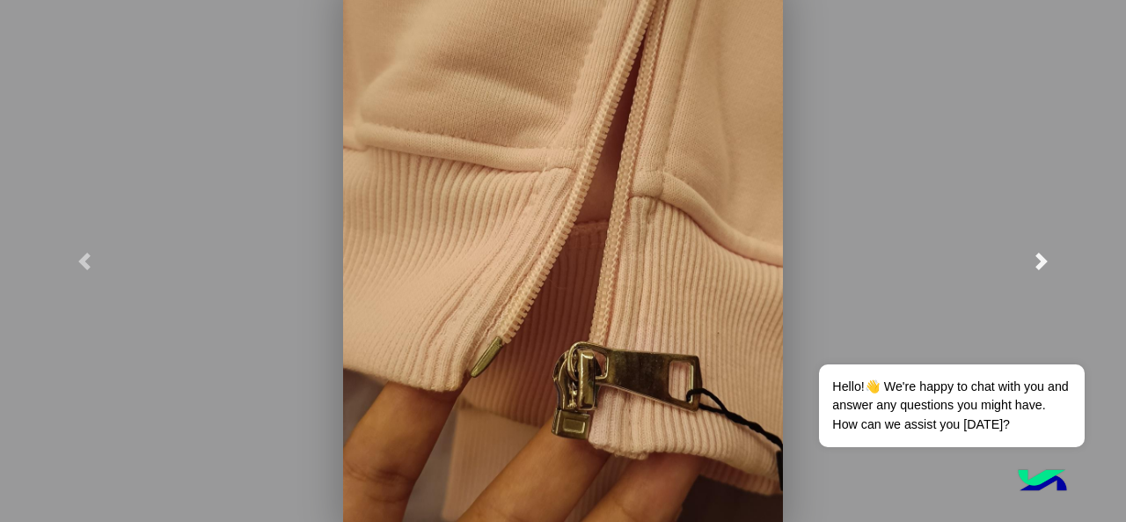
click at [1039, 271] on link at bounding box center [1041, 261] width 169 height 522
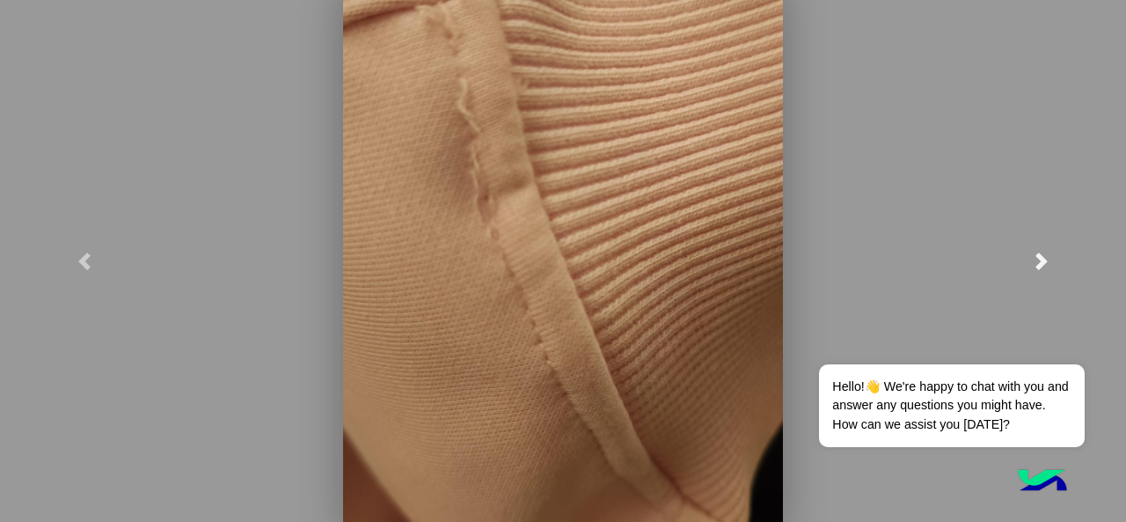
click at [1038, 248] on link at bounding box center [1041, 261] width 169 height 522
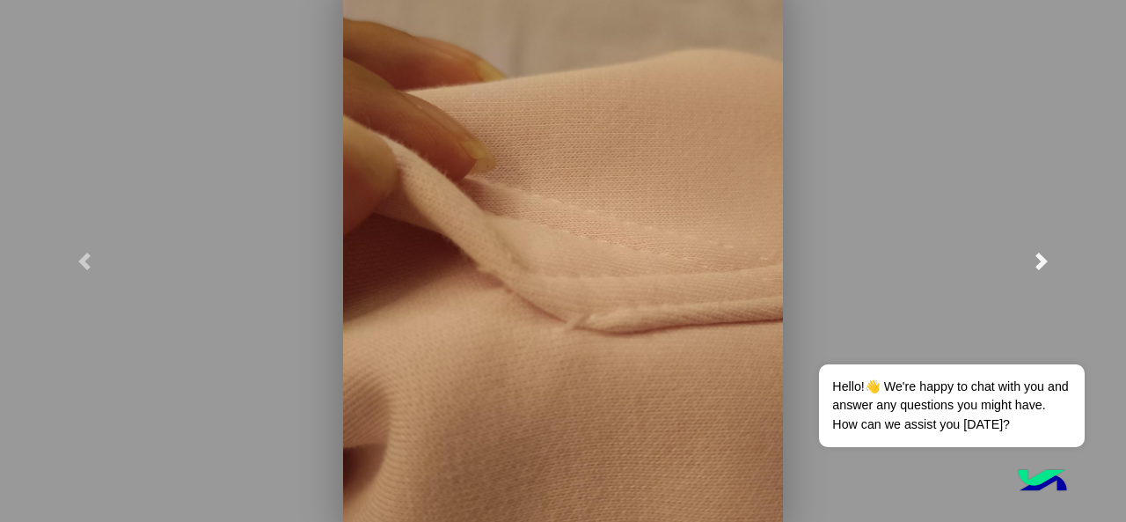
click at [1045, 253] on span at bounding box center [1042, 262] width 18 height 18
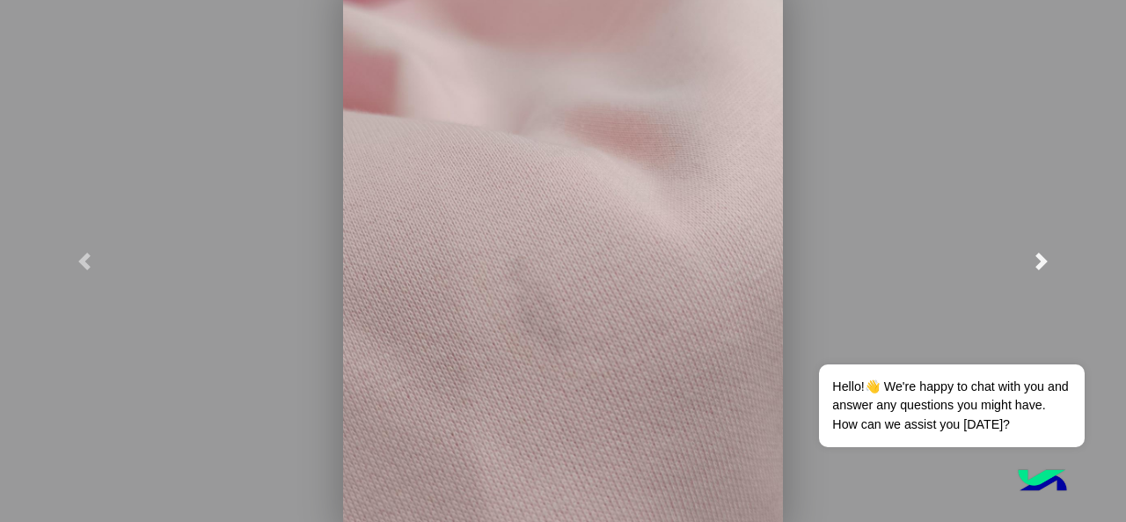
click at [1043, 255] on span at bounding box center [1042, 262] width 18 height 18
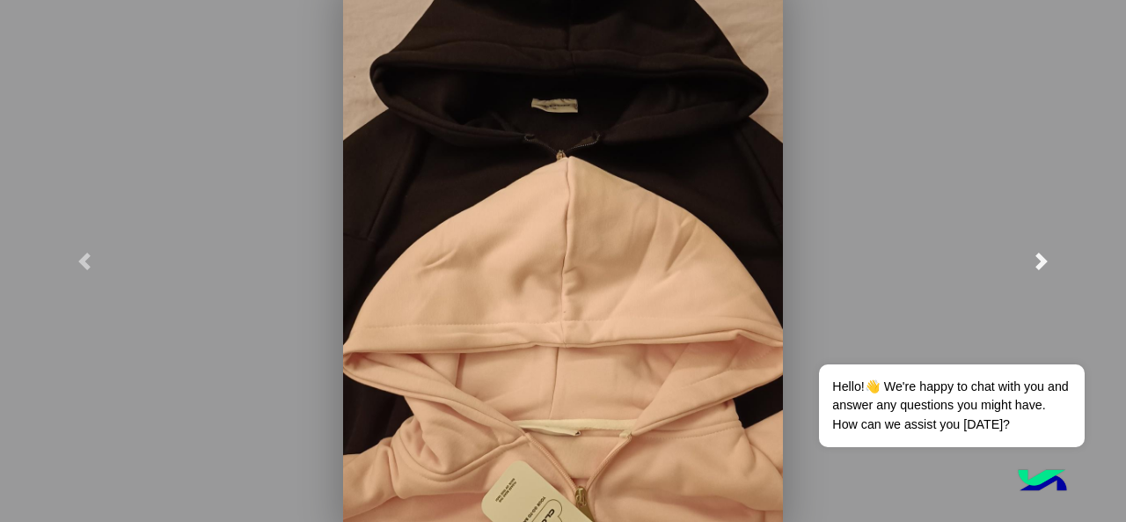
click at [1037, 261] on span at bounding box center [1042, 262] width 18 height 18
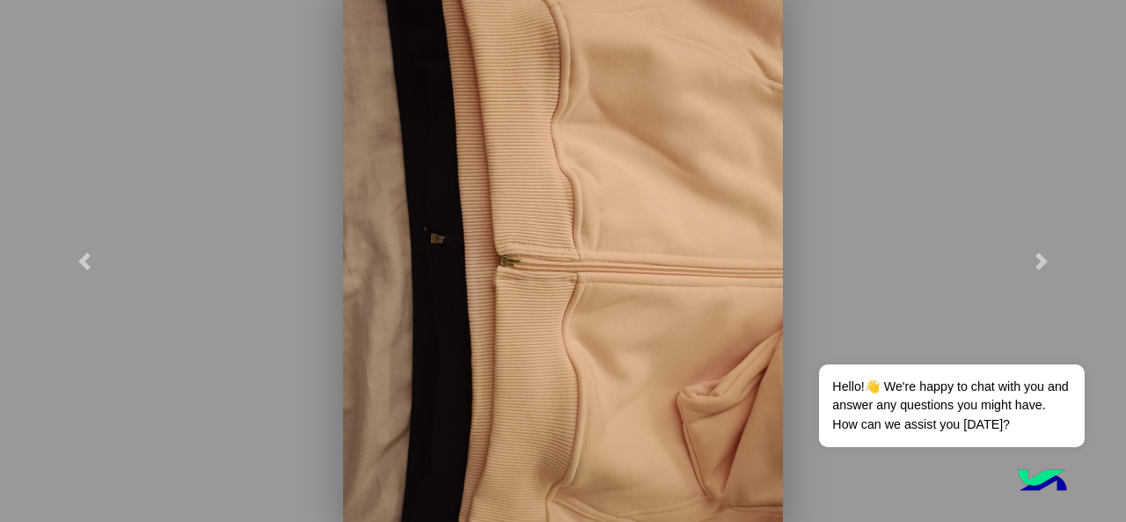
click at [936, 118] on modal-container at bounding box center [563, 261] width 1126 height 522
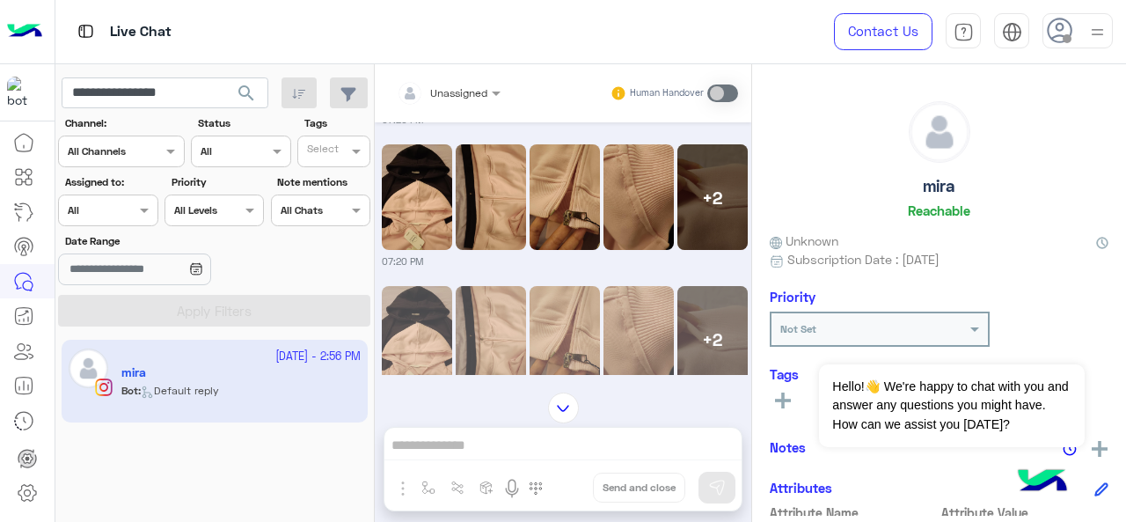
click at [725, 231] on div "+2" at bounding box center [713, 197] width 70 height 106
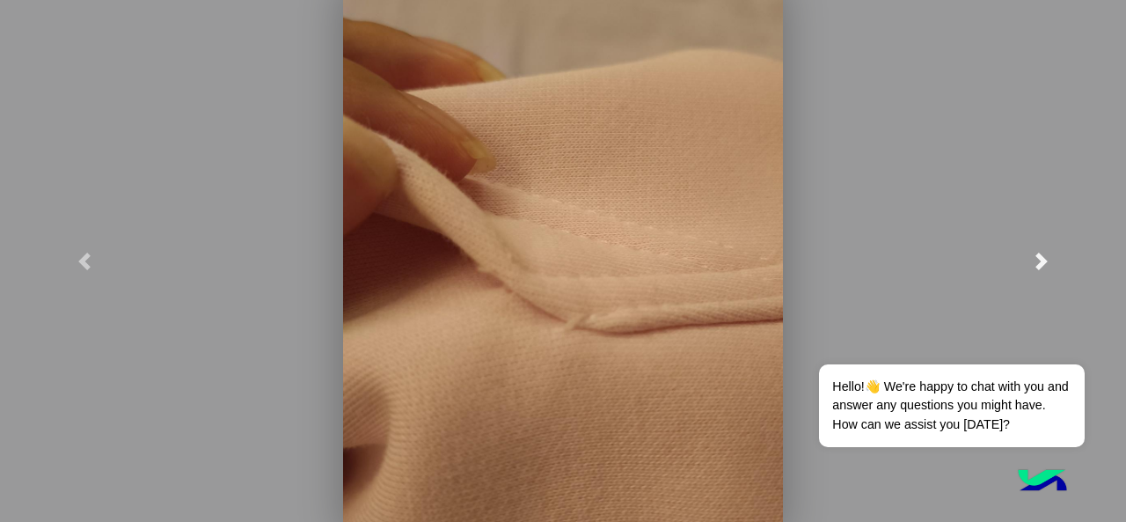
click at [1042, 253] on span at bounding box center [1042, 262] width 18 height 18
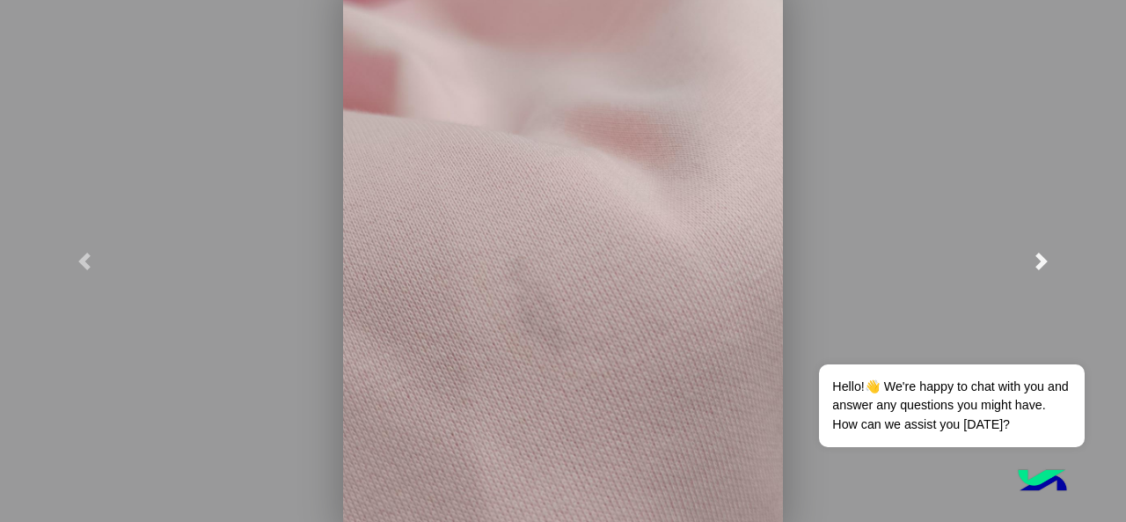
click at [1042, 253] on span at bounding box center [1042, 262] width 18 height 18
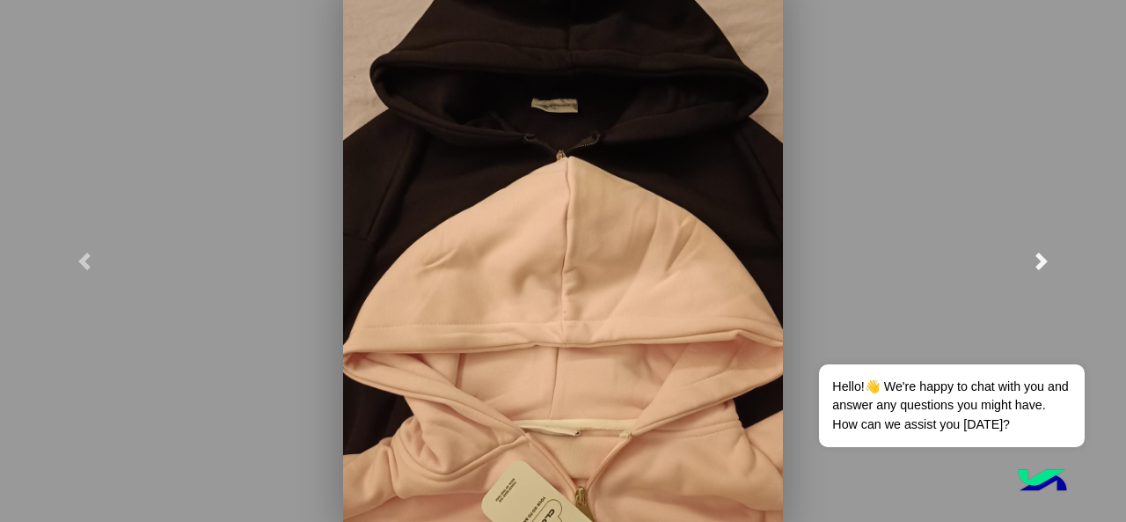
click at [1042, 256] on span at bounding box center [1042, 262] width 18 height 18
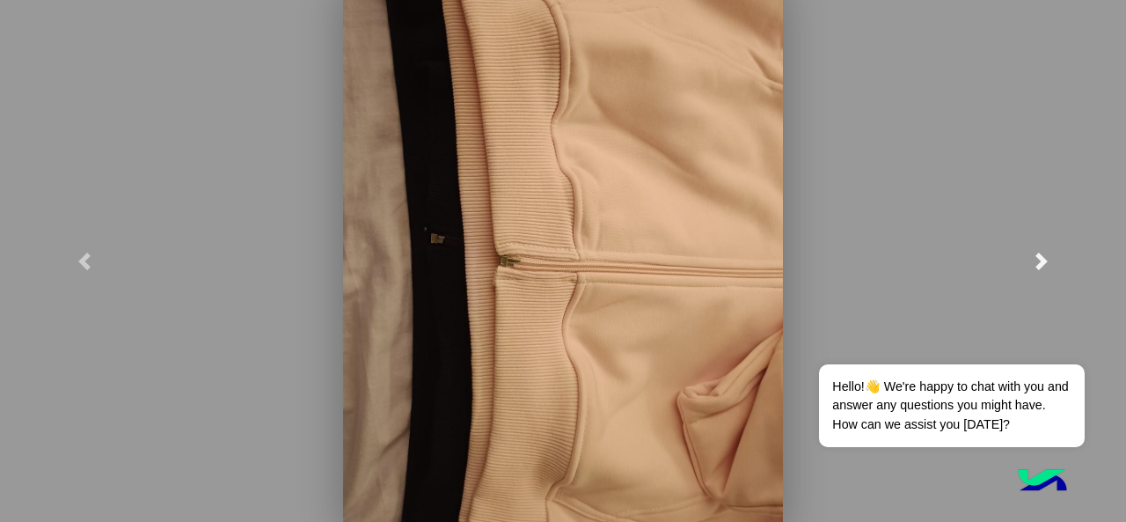
click at [1042, 256] on span at bounding box center [1042, 262] width 18 height 18
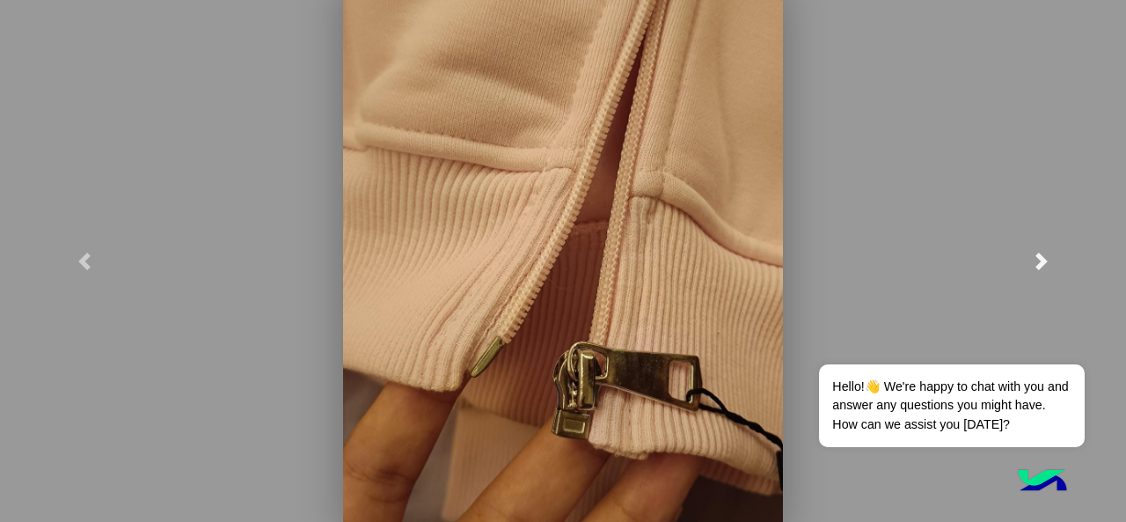
click at [1006, 193] on link at bounding box center [1041, 261] width 169 height 522
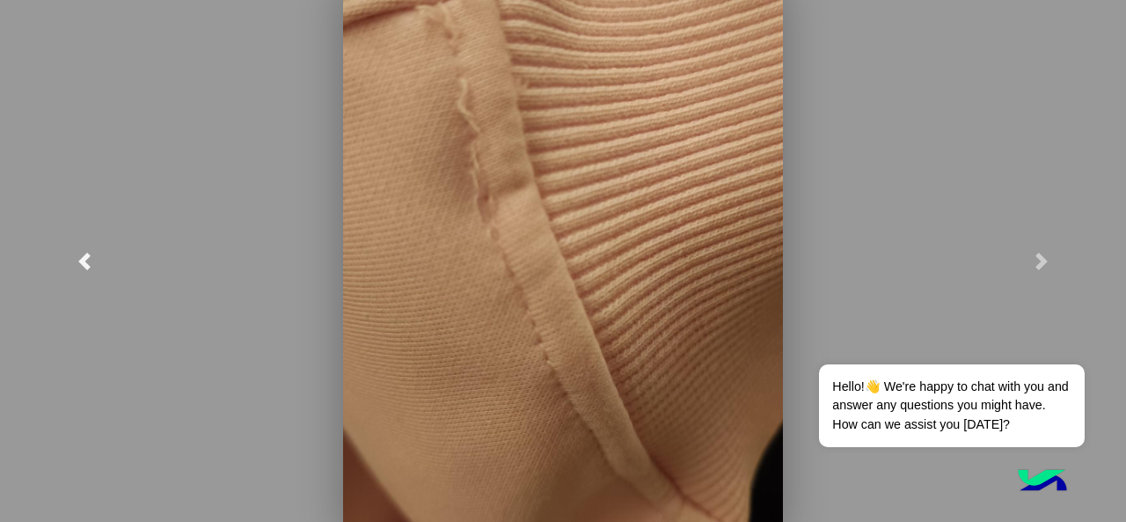
drag, startPoint x: 117, startPoint y: 117, endPoint x: 83, endPoint y: 121, distance: 34.6
click at [115, 115] on link at bounding box center [84, 261] width 169 height 522
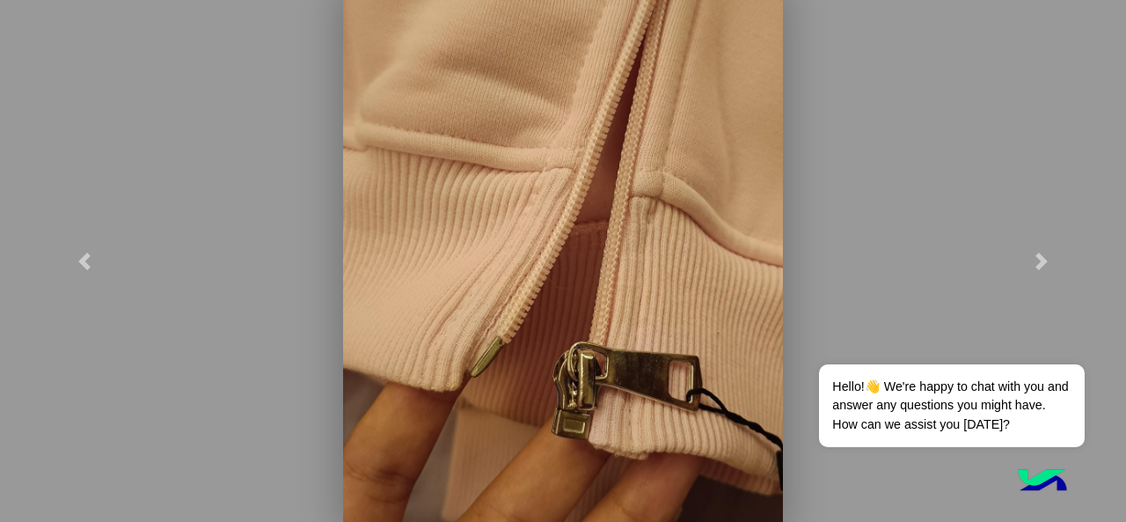
click at [213, 149] on modal-container at bounding box center [563, 261] width 1126 height 522
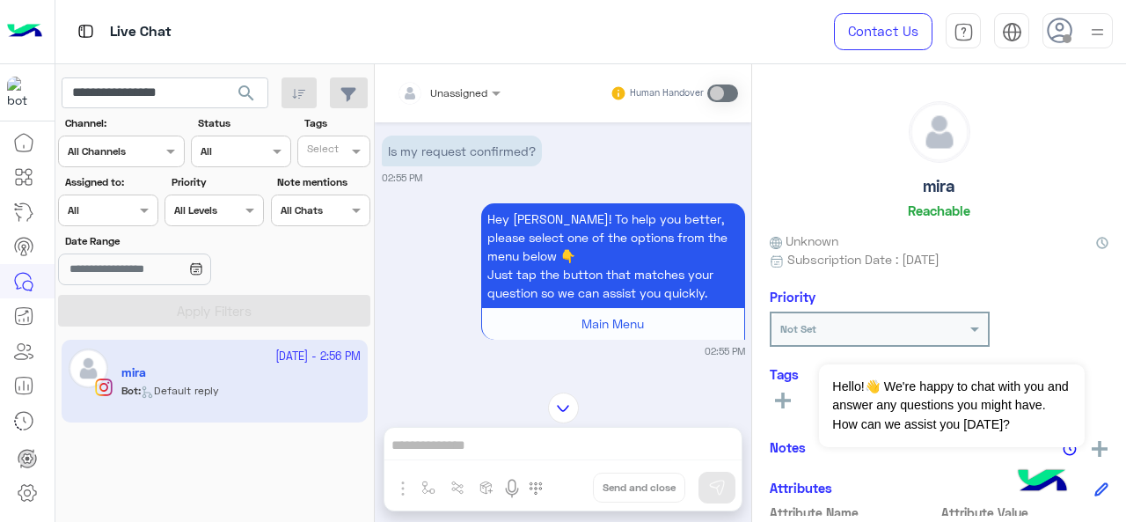
scroll to position [3726, 0]
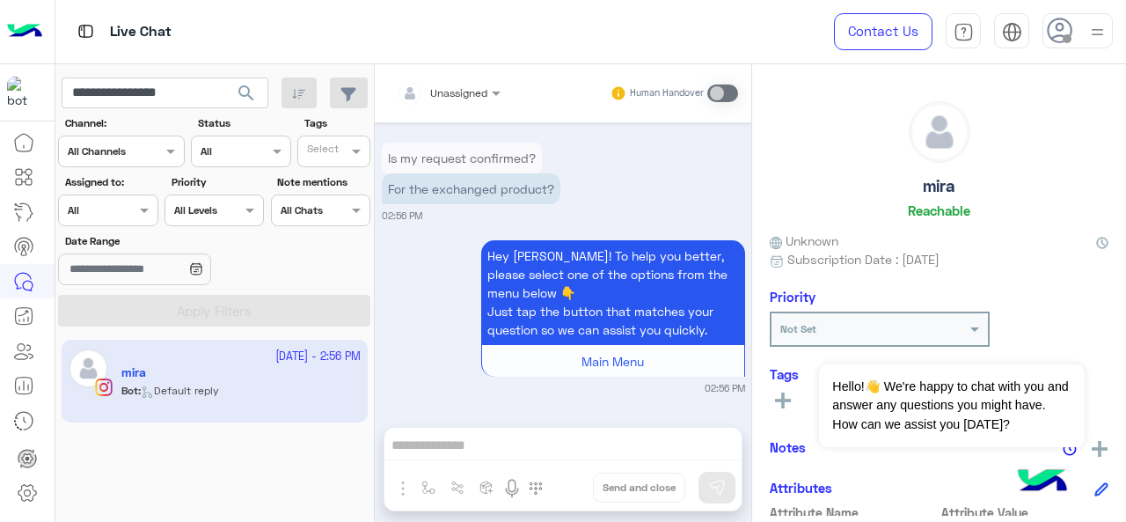
click at [209, 71] on app-inbox-users-filters "**********" at bounding box center [214, 198] width 319 height 269
click at [187, 92] on input "**********" at bounding box center [165, 93] width 207 height 32
paste input "**"
type input "**********"
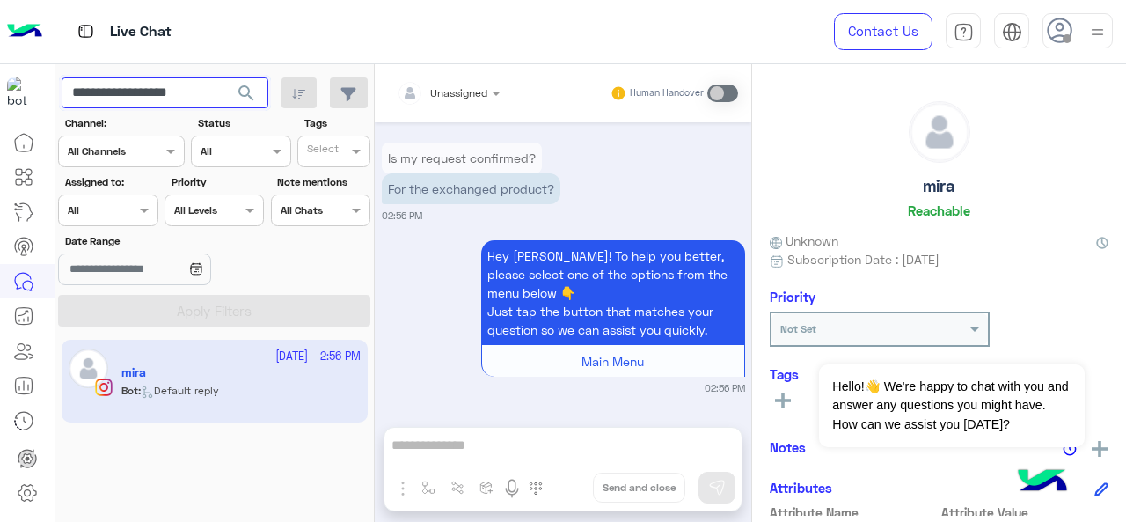
click at [225, 77] on button "search" at bounding box center [246, 96] width 43 height 38
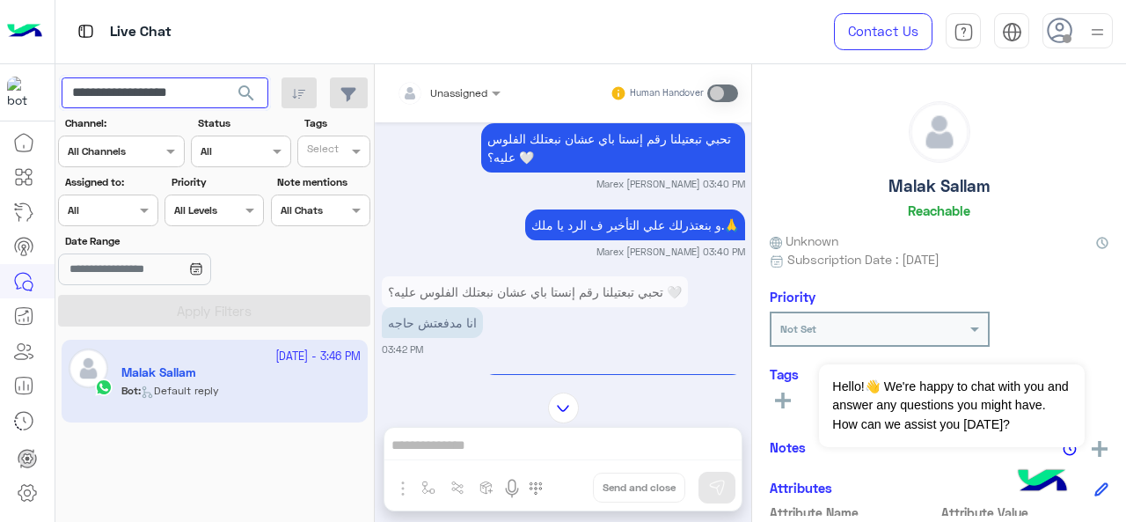
scroll to position [735, 0]
